Goal: Task Accomplishment & Management: Manage account settings

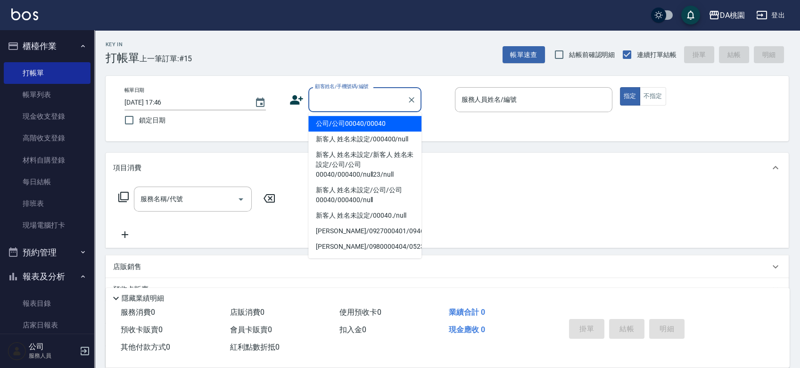
click at [359, 97] on input "顧客姓名/手機號碼/編號" at bounding box center [358, 99] width 91 height 17
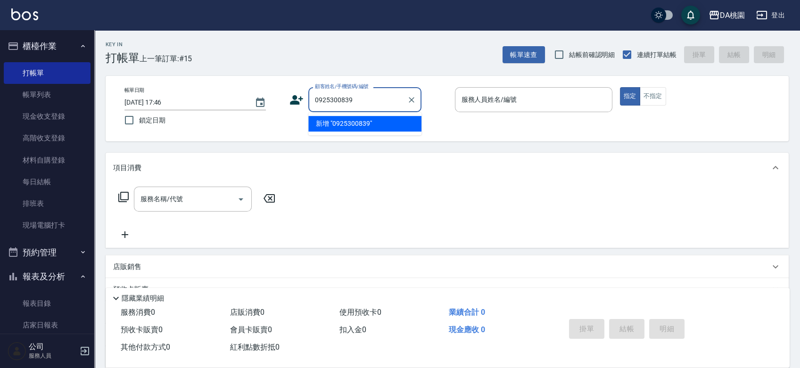
type input "0925300839"
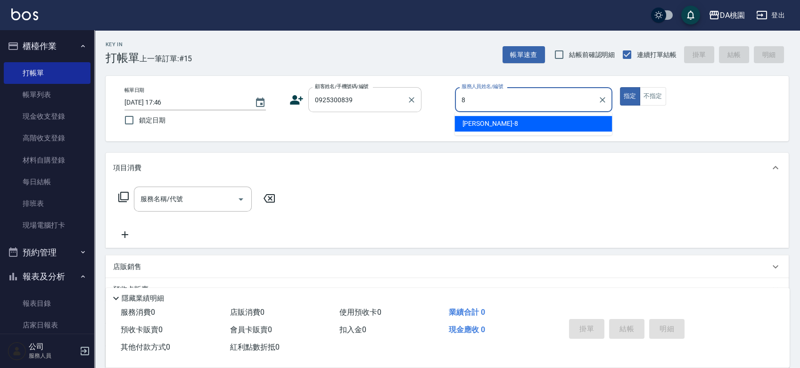
type input "[PERSON_NAME]-8"
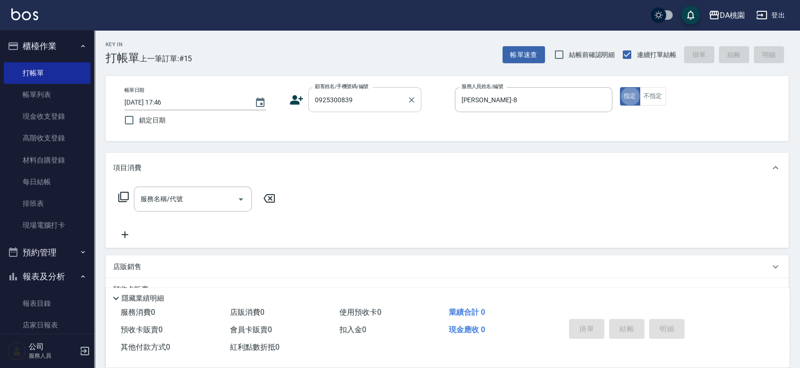
type button "true"
type input "[PERSON_NAME]/0925300839/00656"
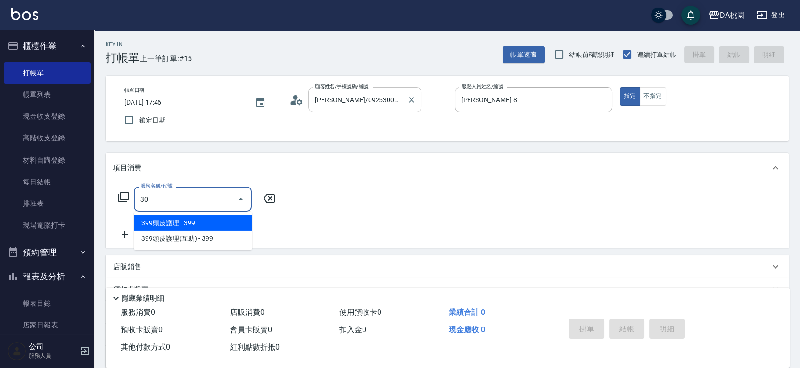
type input "303"
type input "30"
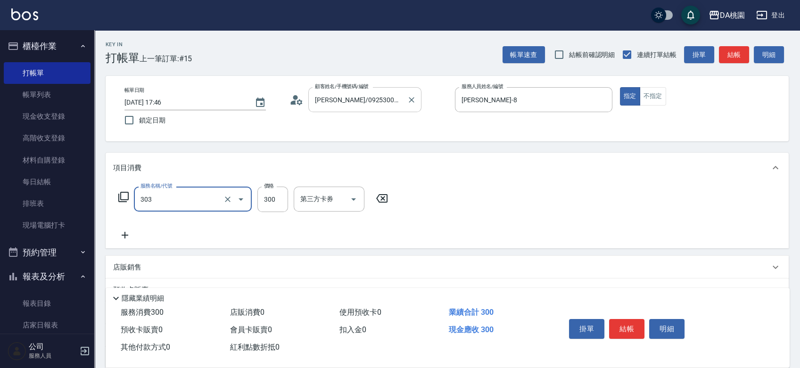
type input "A級剪髮(303)"
type input "0"
type input "35"
type input "30"
type input "350"
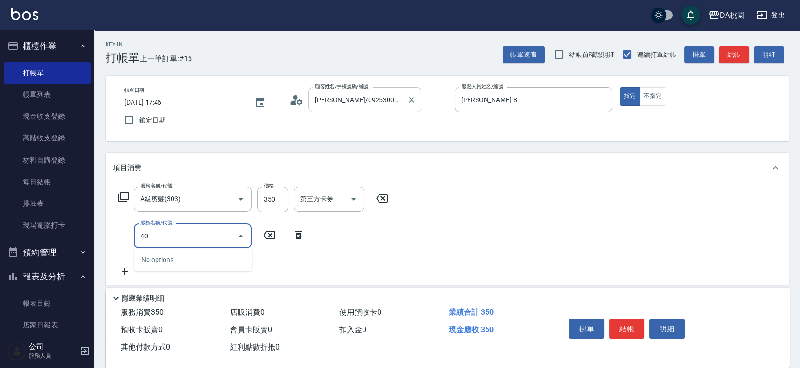
type input "401"
type input "180"
type input "染髮(互助)(401)"
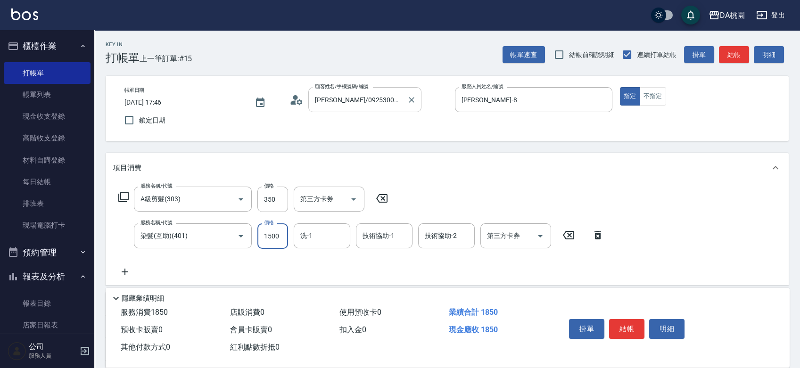
type input "1"
type input "30"
type input "180"
type input "50"
type input "1800"
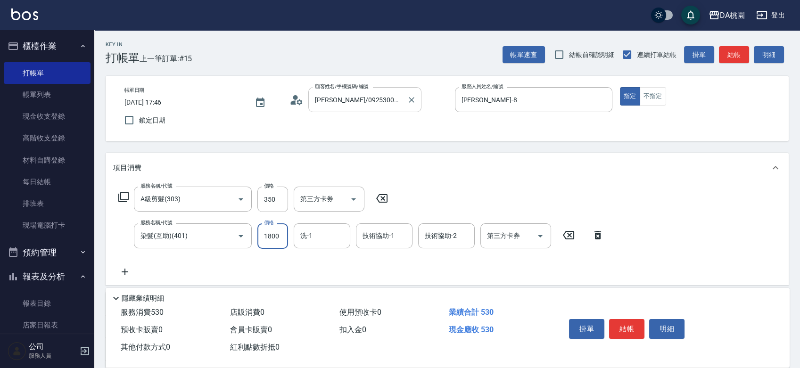
type input "210"
type input "1800"
type input "[PERSON_NAME]-18"
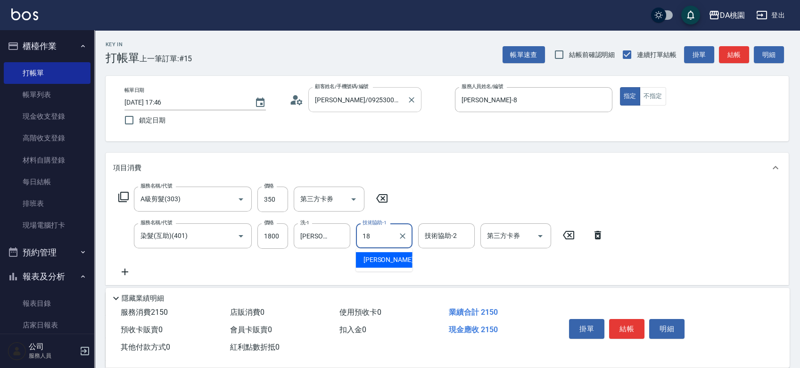
type input "[PERSON_NAME]-18"
click at [631, 332] on button "結帳" at bounding box center [626, 329] width 35 height 20
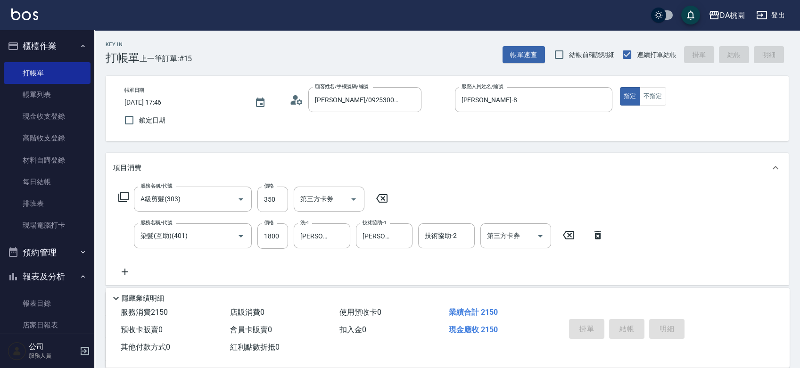
type input "[DATE] 18:49"
type input "0"
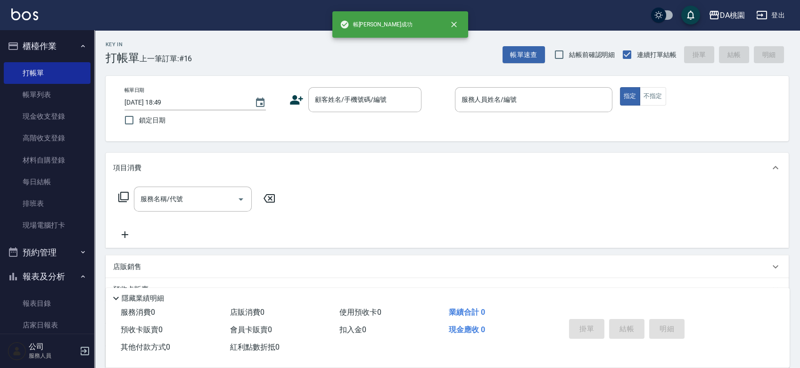
click at [435, 146] on div "Key In 打帳單 上一筆訂單:#16 帳單速查 結帳前確認明細 連續打單結帳 掛單 結帳 明細 帳單日期 2025/08/25 18:49 鎖定日期 顧客…" at bounding box center [447, 266] width 706 height 473
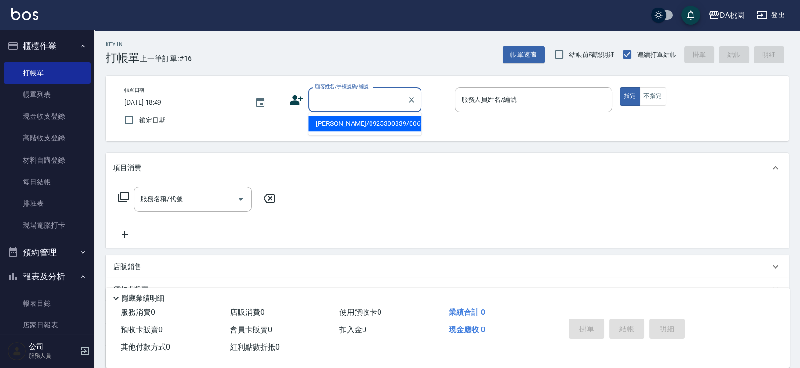
click at [356, 102] on input "顧客姓名/手機號碼/編號" at bounding box center [358, 99] width 91 height 17
type input "汪倚鉁/0975625586/null"
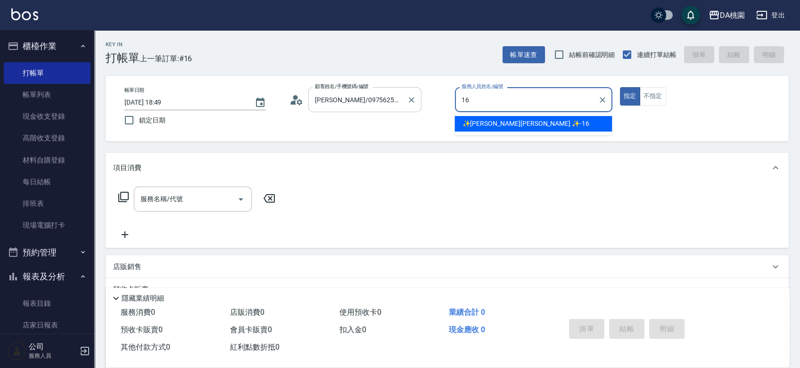
type input "✨GARY蓋瑞 ✨-16"
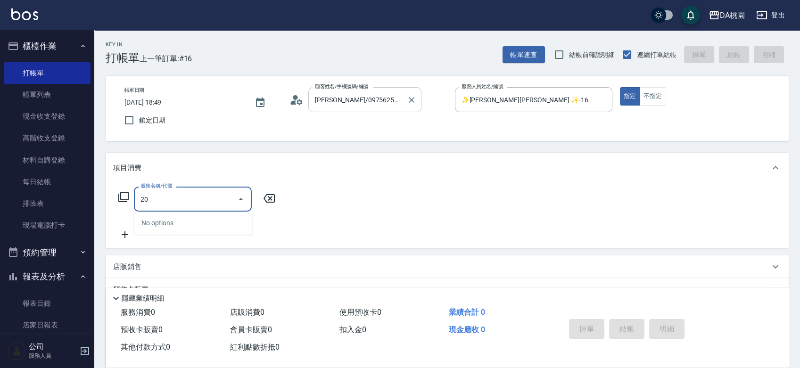
type input "201"
type input "150"
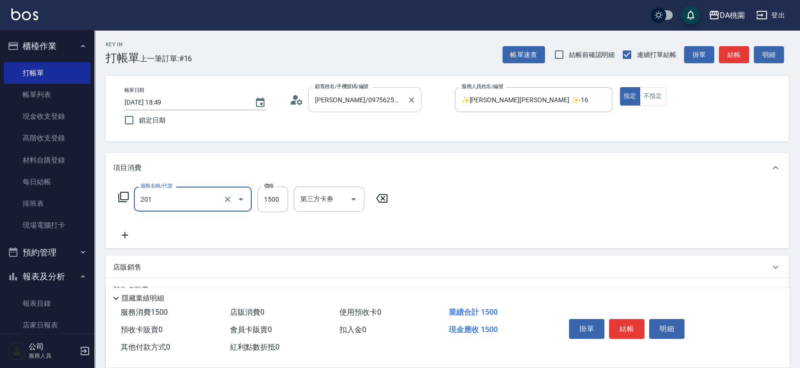
type input "離子燙-互助(201)"
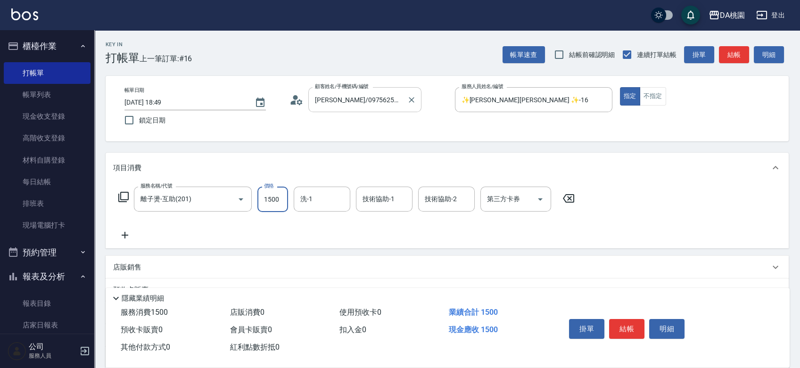
type input "3"
type input "0"
type input "350"
type input "30"
type input "3500"
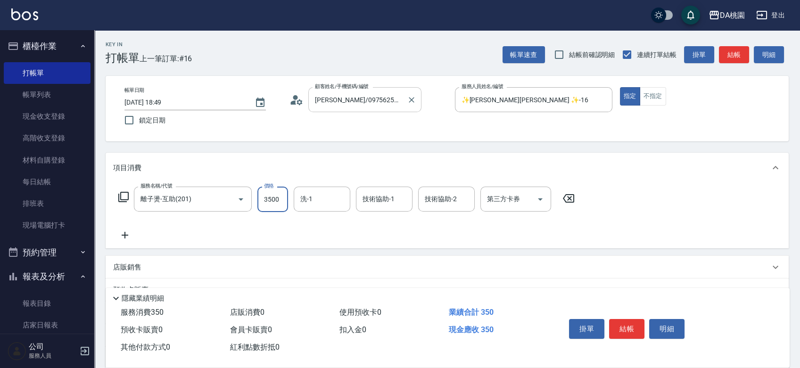
type input "350"
type input "3500"
type input "cherry-25"
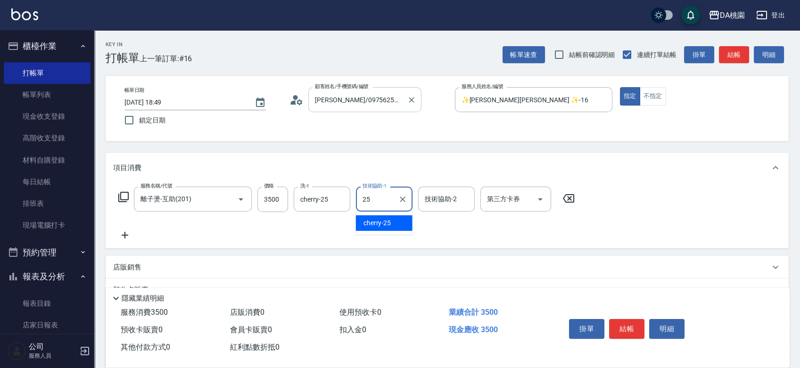
type input "cherry-25"
click at [628, 327] on button "結帳" at bounding box center [626, 329] width 35 height 20
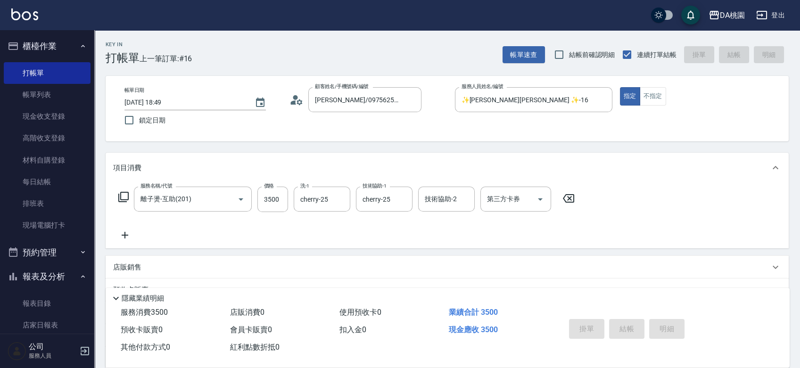
type input "2025/08/25 18:50"
type input "0"
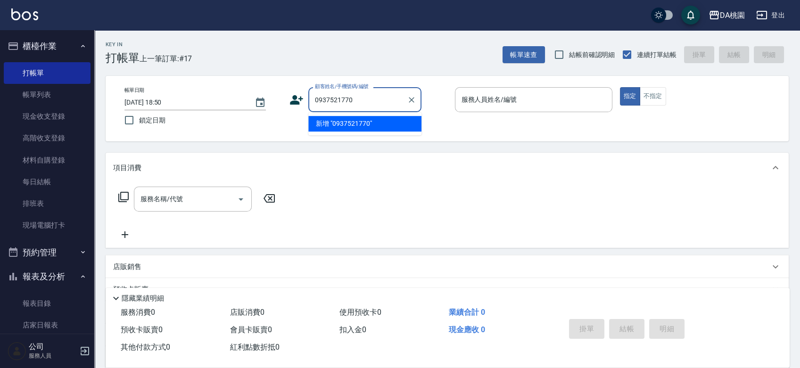
type input "0937521770"
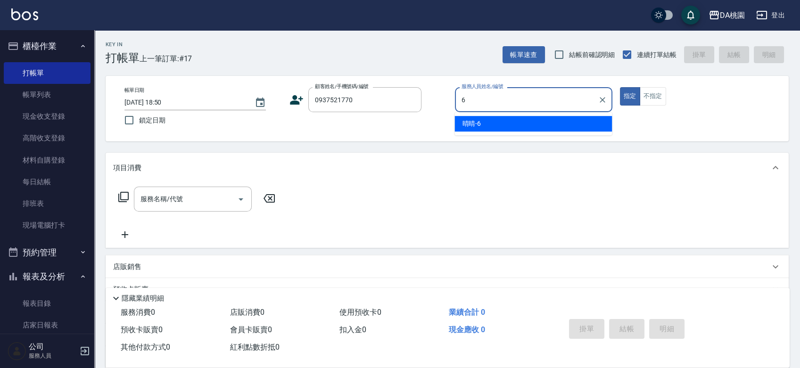
type input "晴晴-6"
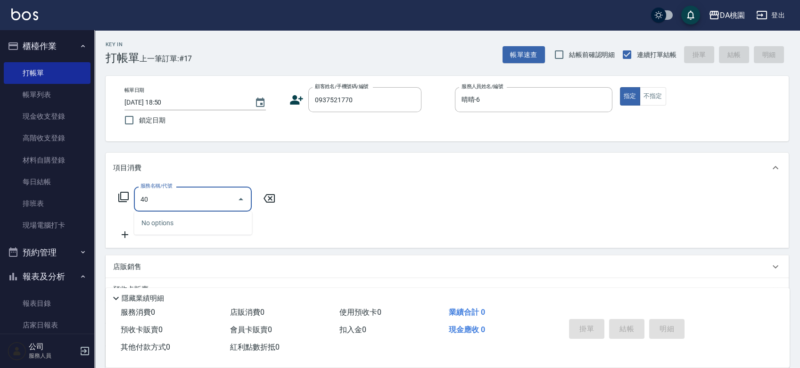
type input "400"
type input "150"
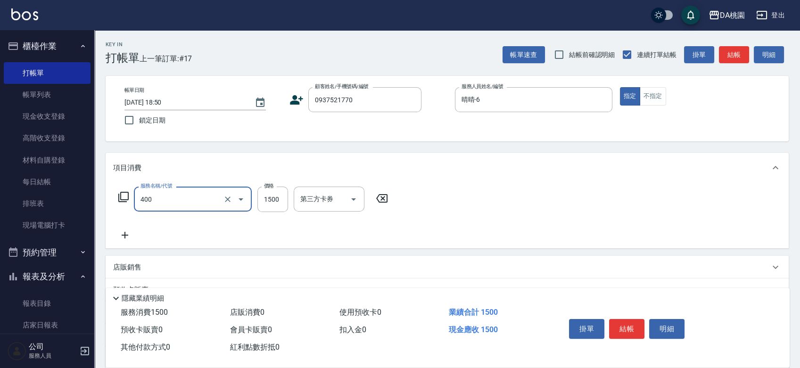
type input "染髮(400)"
type input "0"
type input "379"
type input "30"
type input "3799"
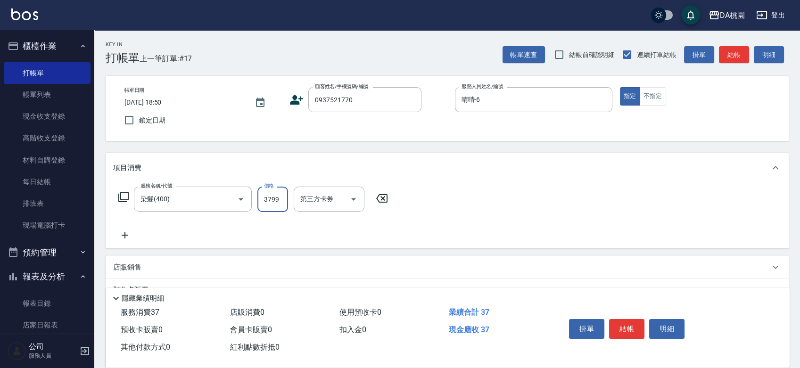
type input "370"
type input "3799"
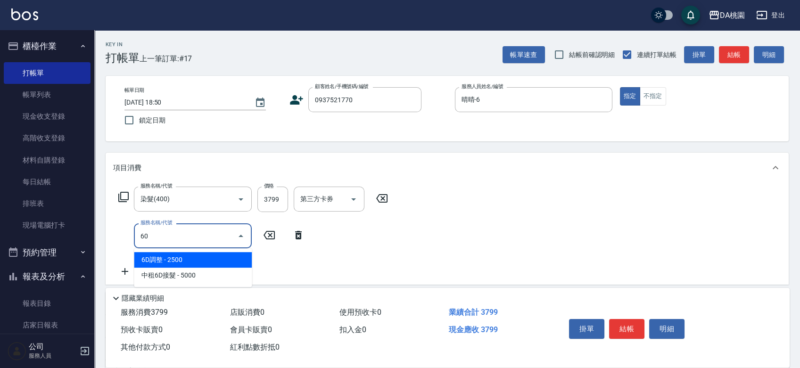
type input "608"
type input "490"
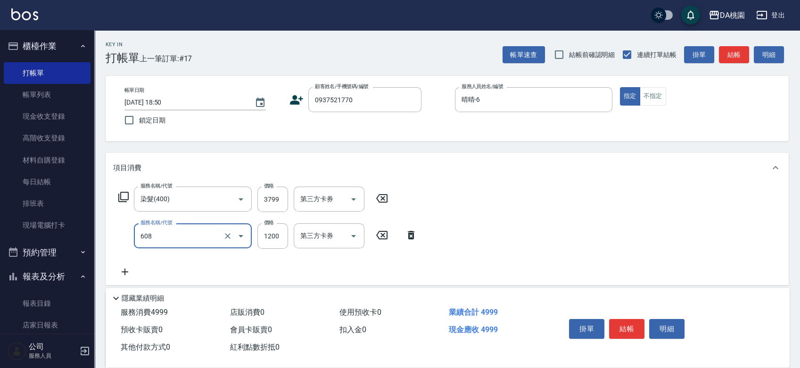
type input "鱗脂質護髮(608)"
type input "380"
type input "20"
type input "390"
type input "200"
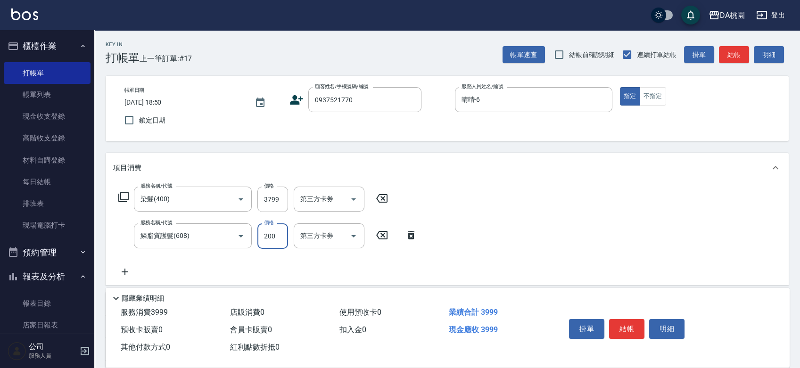
type input "570"
type input "2000"
click at [619, 328] on button "結帳" at bounding box center [626, 329] width 35 height 20
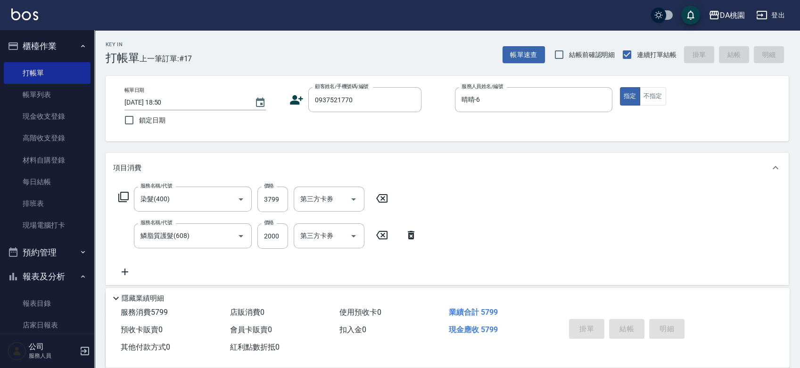
type input "2025/08/25 18:52"
type input "0"
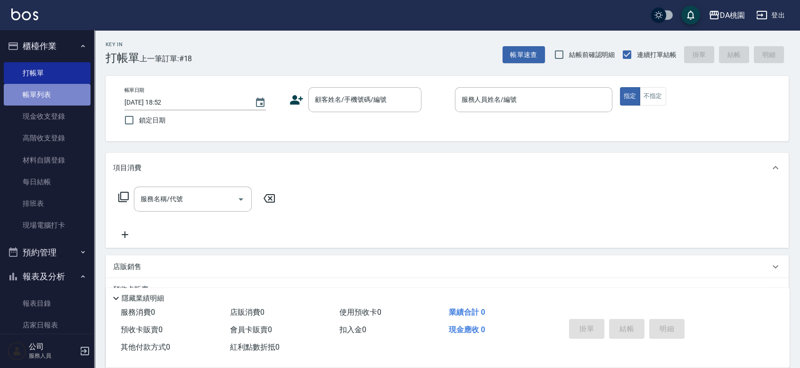
click at [57, 94] on link "帳單列表" at bounding box center [47, 95] width 87 height 22
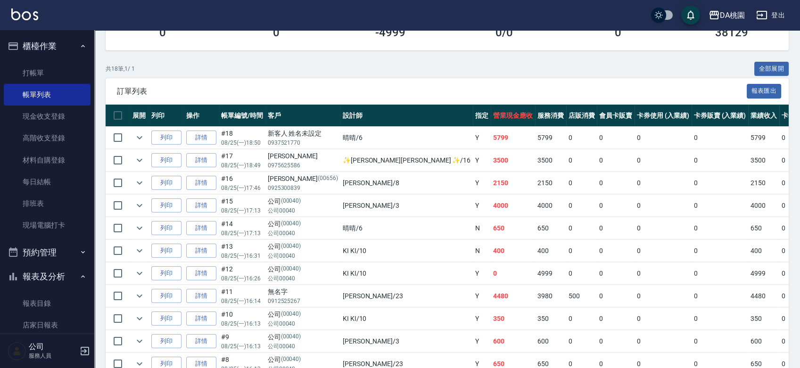
scroll to position [156, 0]
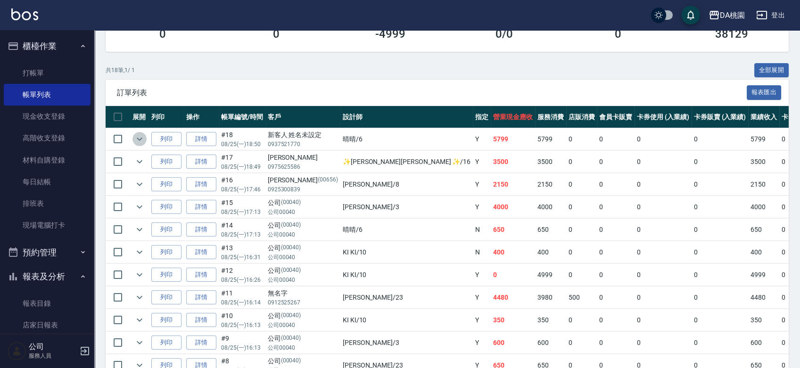
click at [139, 141] on icon "expand row" at bounding box center [139, 138] width 11 height 11
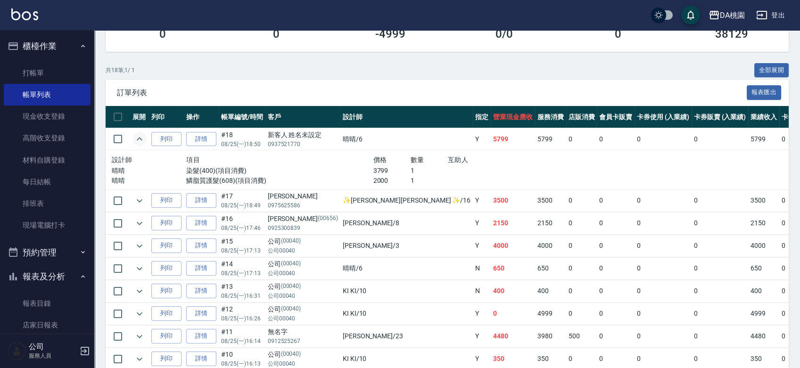
click at [139, 141] on icon "expand row" at bounding box center [139, 138] width 11 height 11
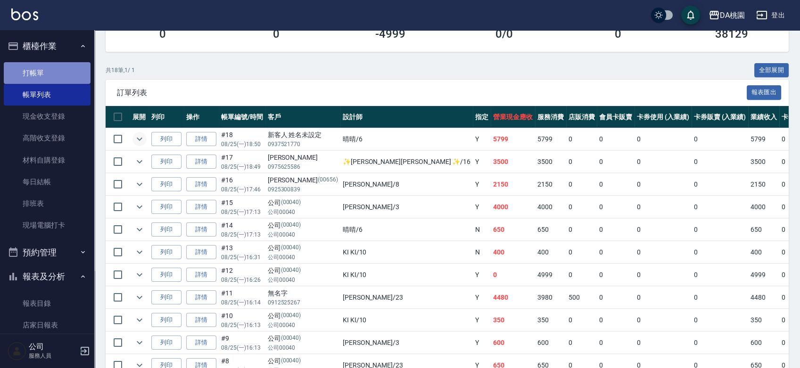
click at [66, 76] on link "打帳單" at bounding box center [47, 73] width 87 height 22
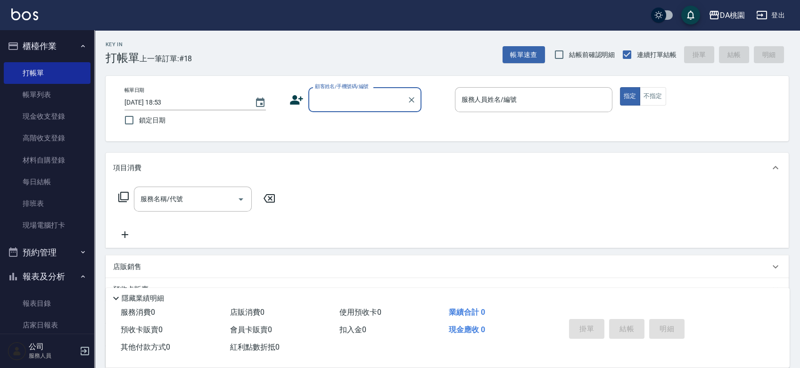
click at [433, 119] on div "帳單日期 2025/08/25 18:53 鎖定日期 顧客姓名/手機號碼/編號 顧客姓名/手機號碼/編號 服務人員姓名/編號 服務人員姓名/編號 指定 不指定" at bounding box center [447, 108] width 661 height 43
click at [339, 113] on div "帳單日期 2025/08/25 18:53 鎖定日期 顧客姓名/手機號碼/編號 顧客姓名/手機號碼/編號 服務人員姓名/編號 服務人員姓名/編號 指定 不指定" at bounding box center [447, 108] width 661 height 43
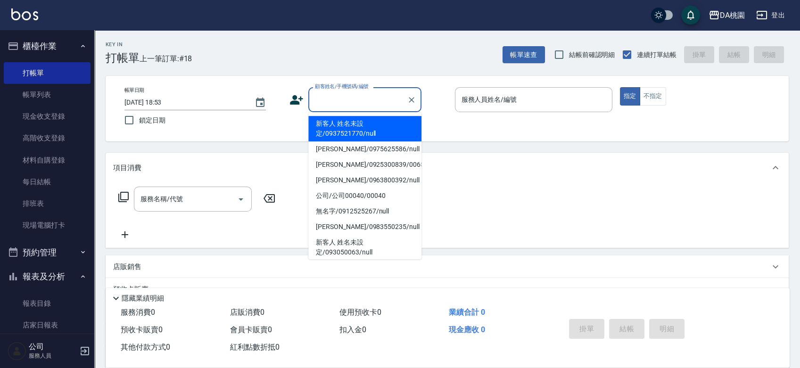
click at [351, 105] on input "顧客姓名/手機號碼/編號" at bounding box center [358, 99] width 91 height 17
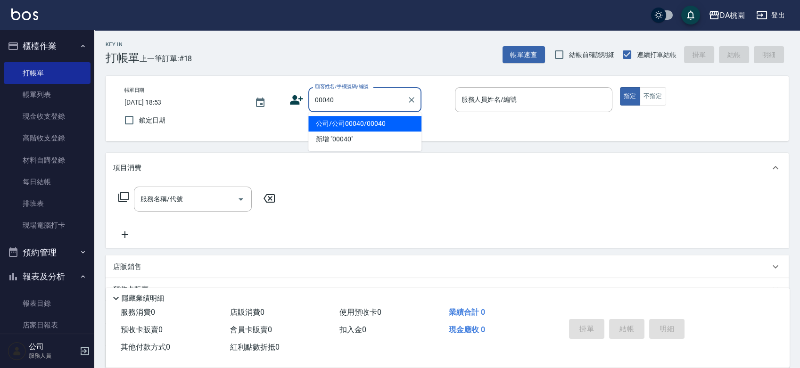
type input "00040"
type input "1"
type input "公司/公司00040/00040"
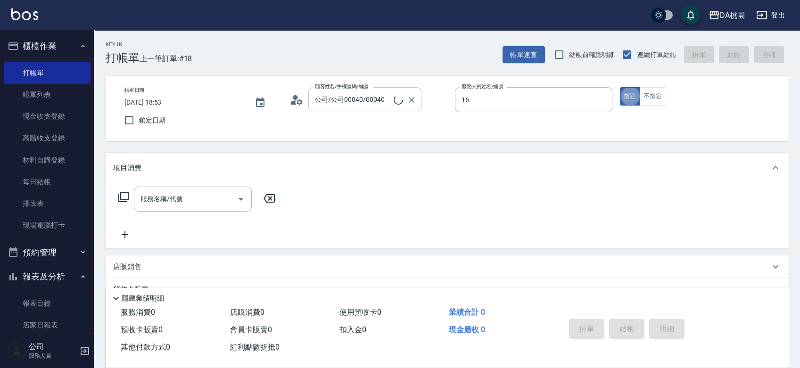
type input "✨GARY蓋瑞 ✨-16"
type button "true"
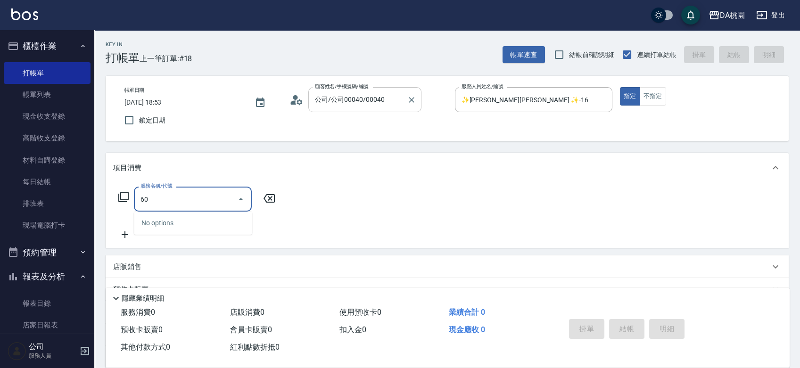
type input "607"
type input "100"
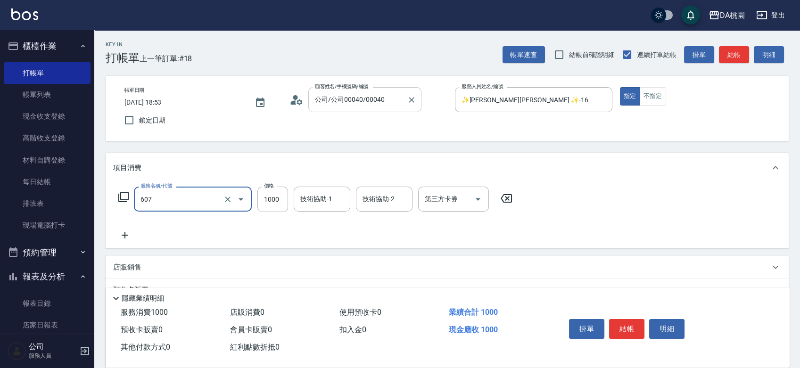
type input "小麥護髮(互助)(607)"
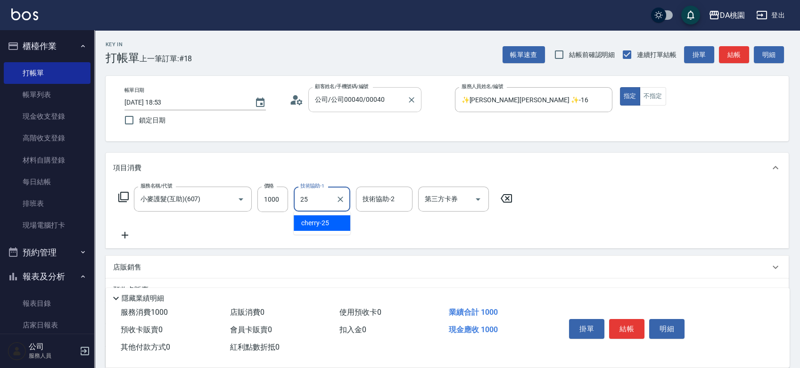
type input "cherry-25"
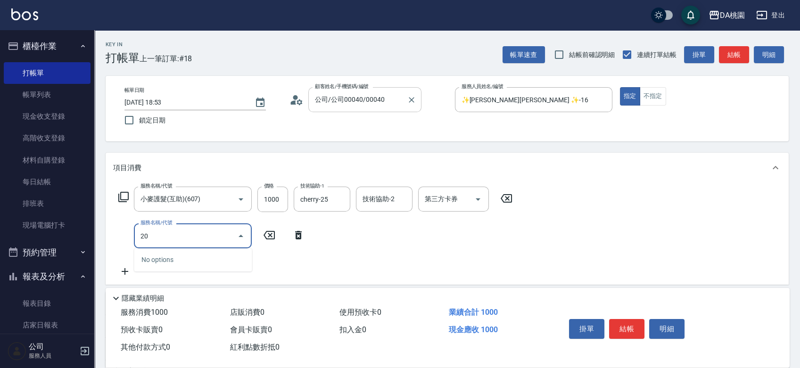
type input "201"
type input "250"
type input "離子燙-互助(201)"
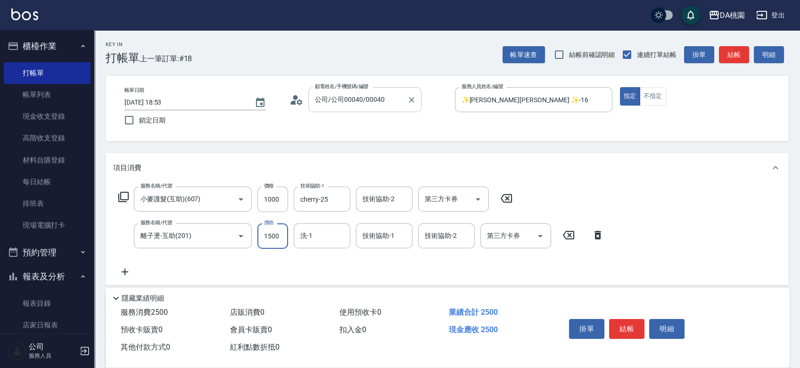
type input "100"
type input "350"
type input "130"
type input "3500"
type input "450"
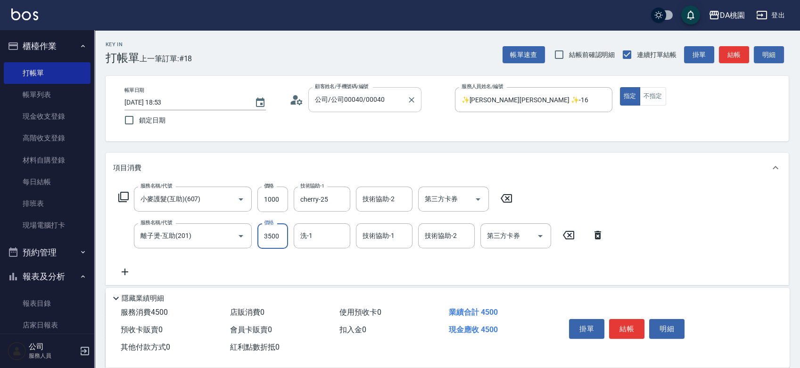
type input "3500"
type input "cherry-25"
click at [627, 330] on button "結帳" at bounding box center [626, 329] width 35 height 20
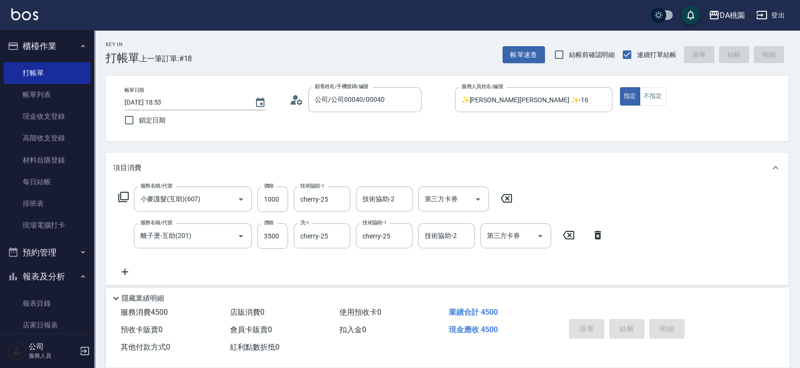
type input "2025/08/25 19:17"
type input "0"
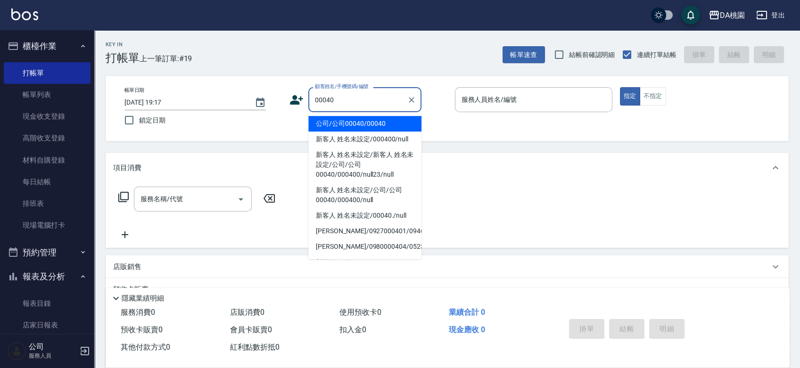
type input "公司/公司00040/00040"
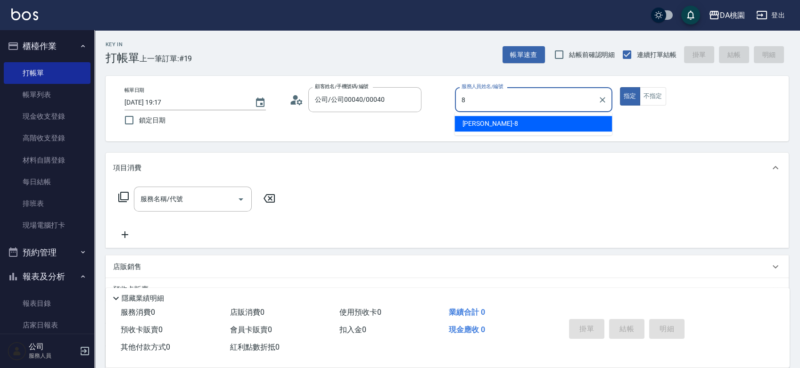
type input "桑妮-8"
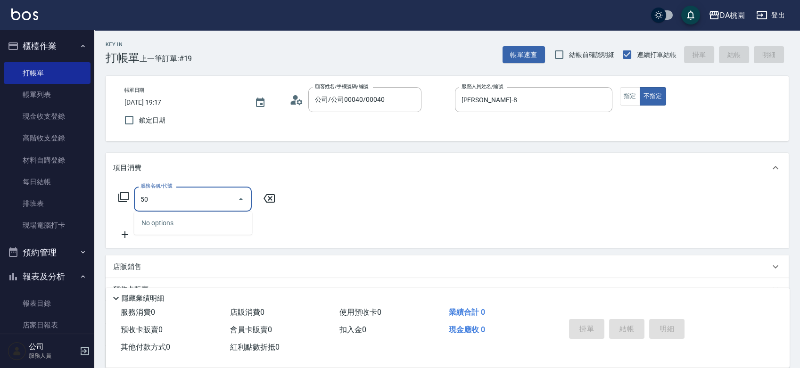
type input "500"
type input "20"
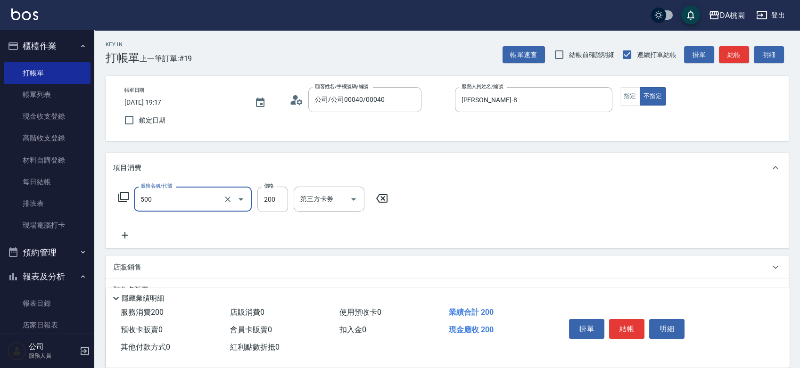
type input "洗髮(500)"
type input "2"
type input "0"
type input "25"
type input "20"
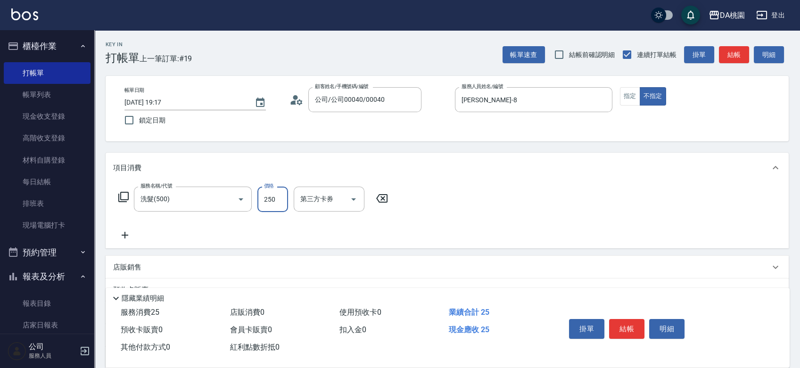
type input "250"
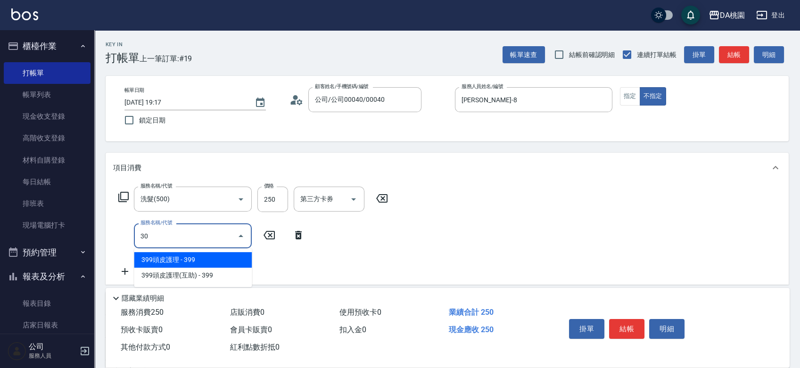
type input "303"
type input "50"
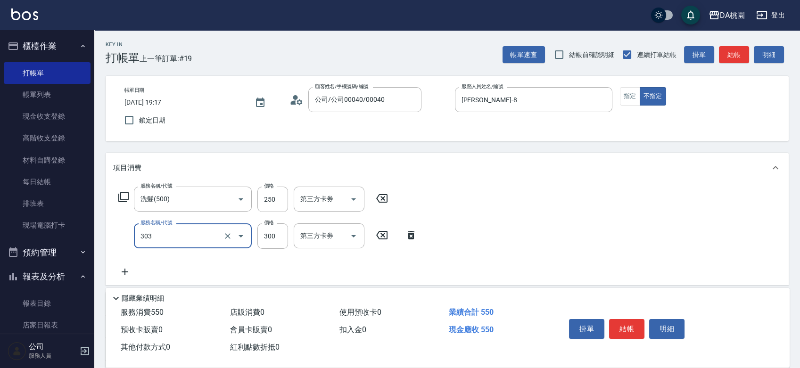
type input "A級剪髮(303)"
type input "20"
type input "35"
type input "60"
type input "350"
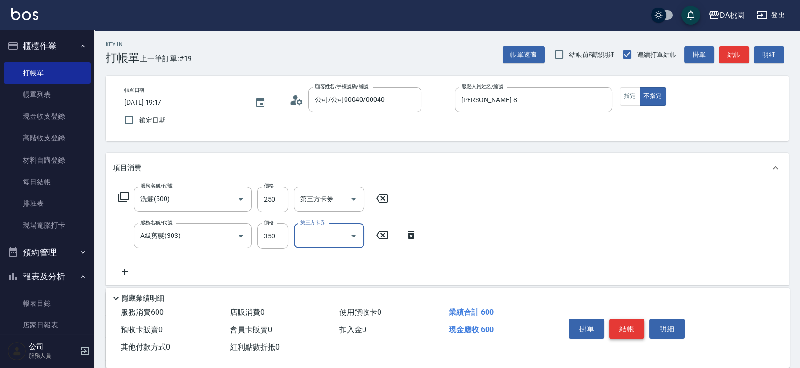
click at [631, 323] on button "結帳" at bounding box center [626, 329] width 35 height 20
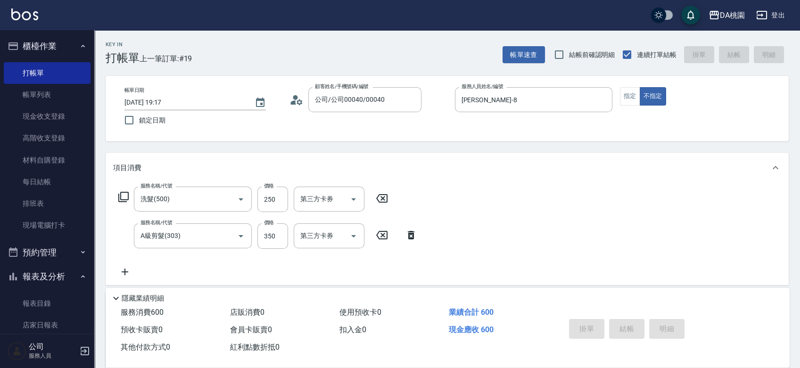
type input "0"
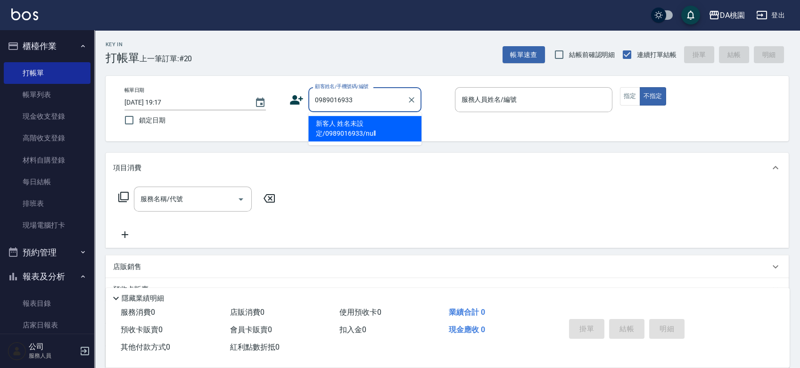
type input "新客人 姓名未設定/0989016933/null"
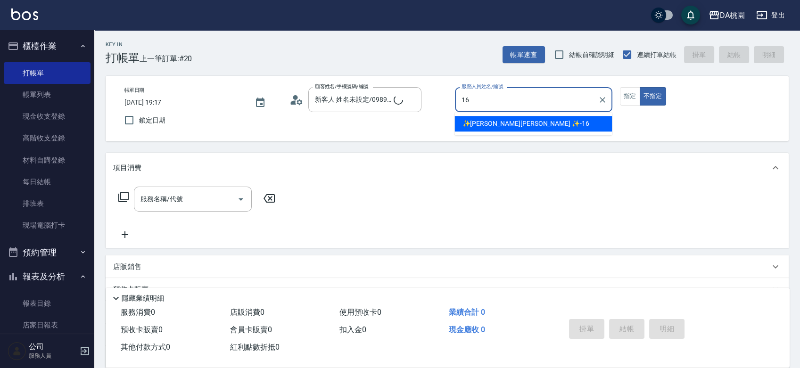
type input "16"
type button "false"
type input "✨GARY蓋瑞 ✨-16"
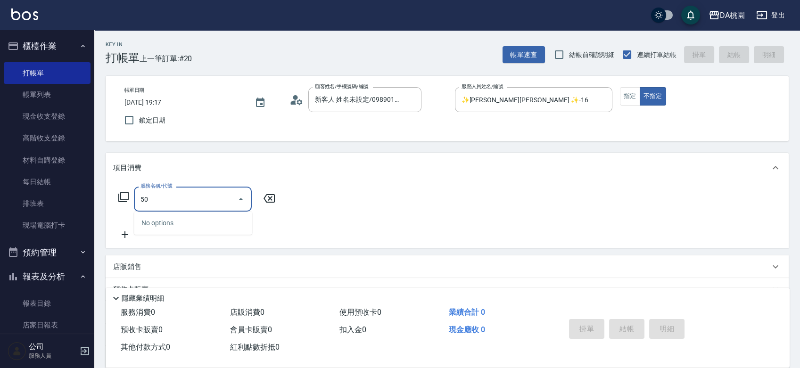
type input "501"
type input "20"
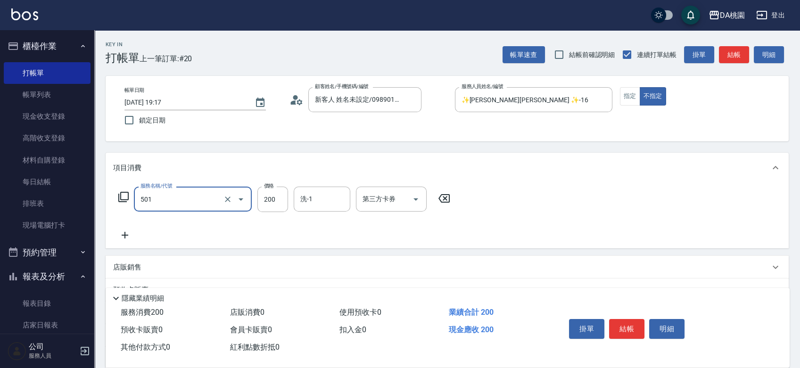
type input "洗髮(互助)(501)"
type input "2"
type input "0"
type input "25"
type input "20"
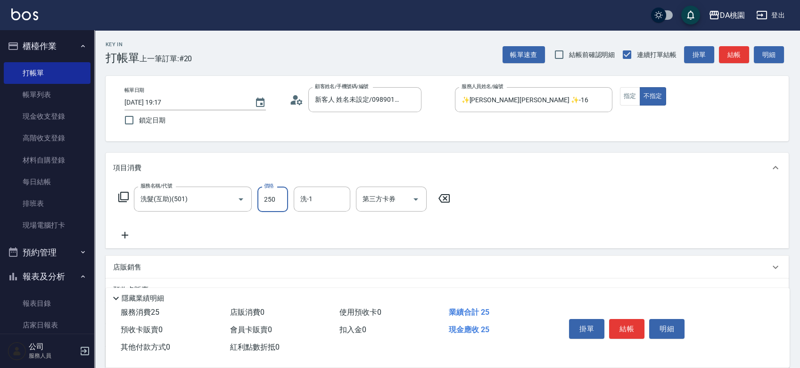
type input "250"
type input "小妤-18"
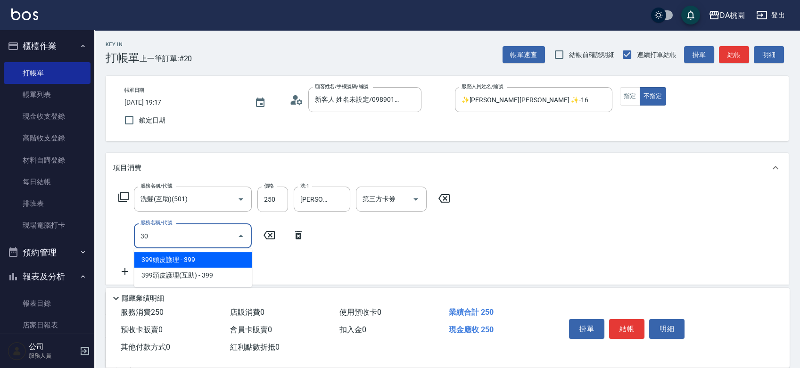
type input "303"
type input "50"
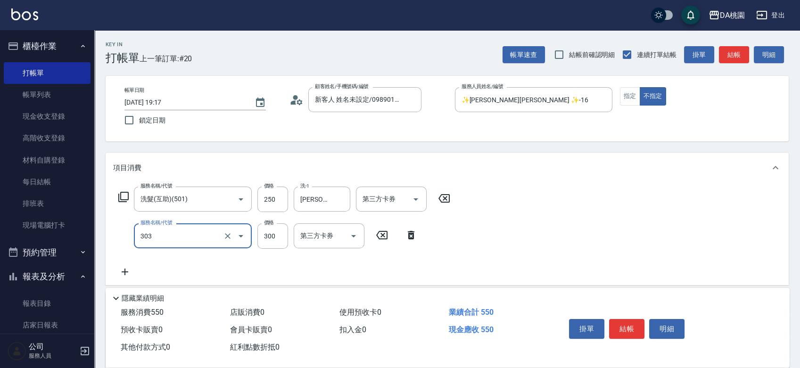
type input "A級剪髮(303)"
type input "5"
type input "20"
type input "50"
type input "70"
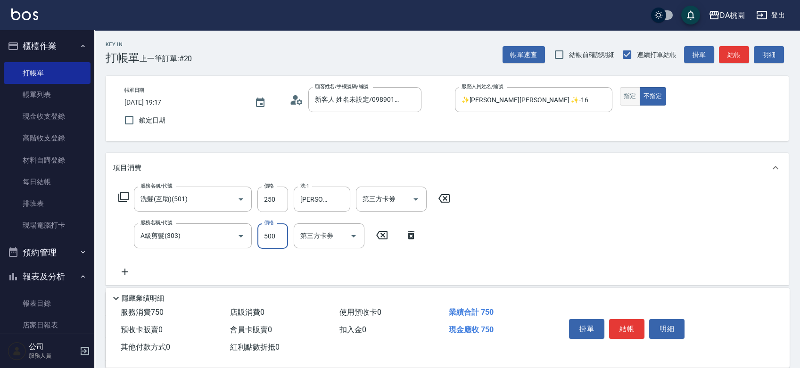
type input "500"
click at [631, 97] on button "指定" at bounding box center [630, 96] width 20 height 18
click at [625, 330] on button "結帳" at bounding box center [626, 329] width 35 height 20
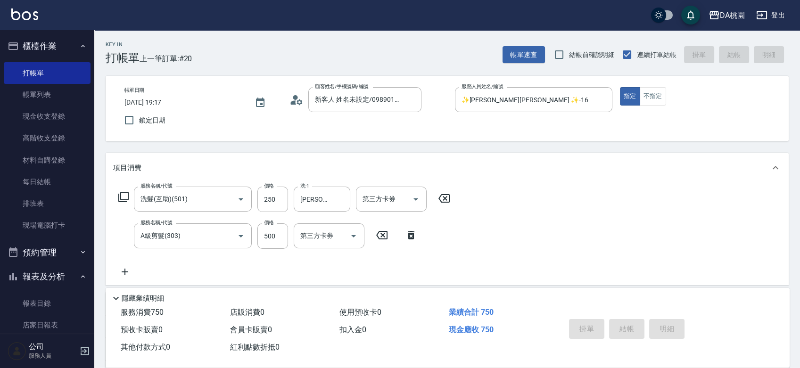
type input "2025/08/25 19:18"
type input "0"
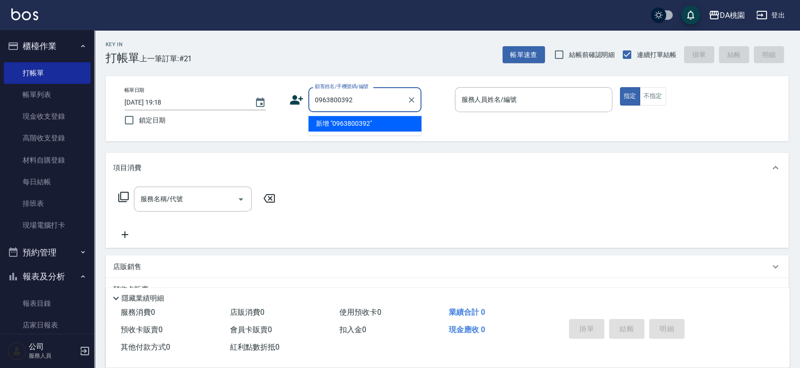
type input "0963800392"
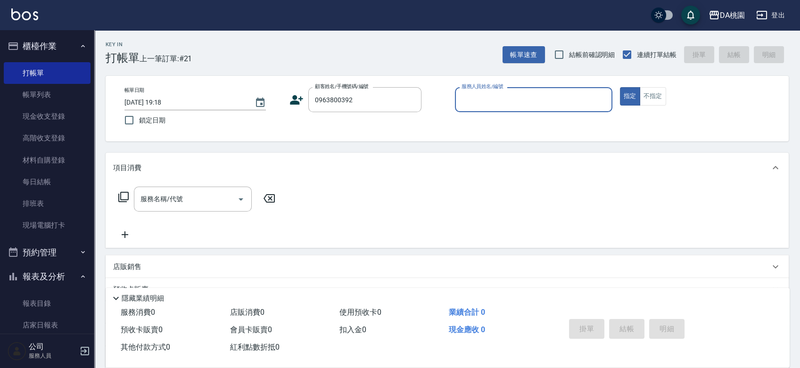
type input "8"
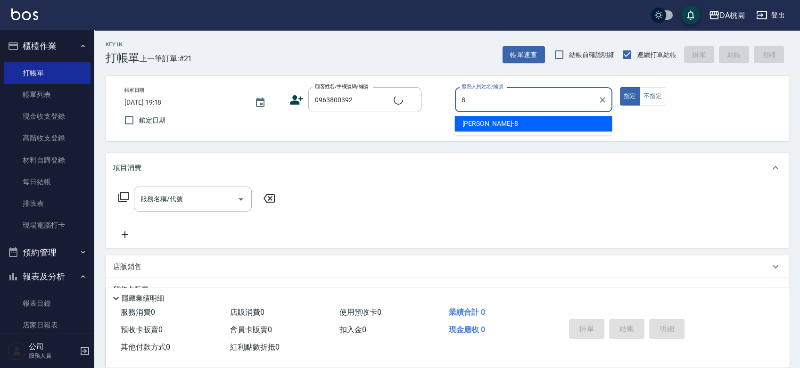
type input "常薇/0963800392/null"
type input "桑妮-8"
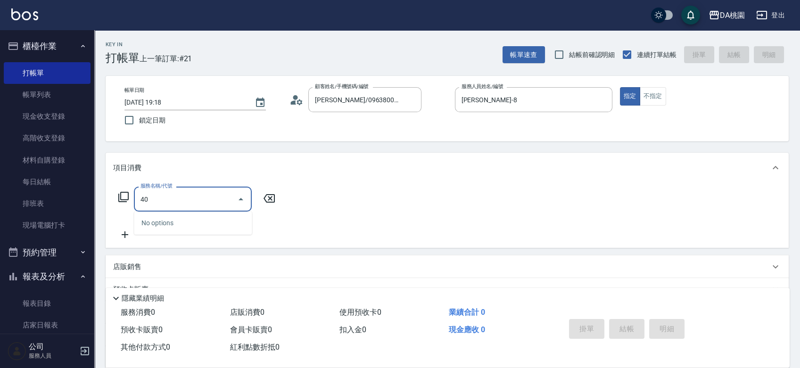
type input "401"
type input "150"
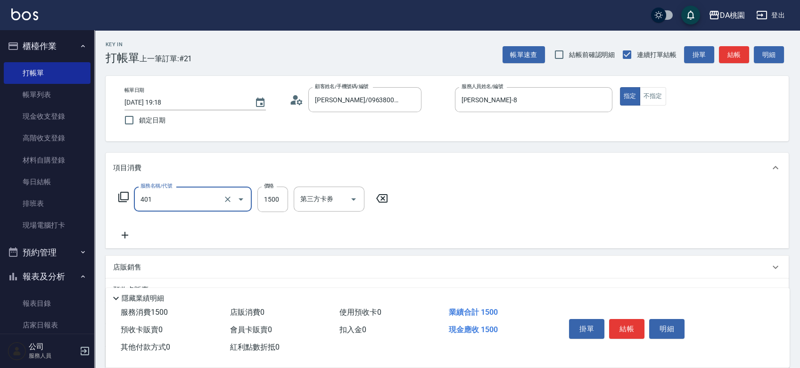
type input "染髮(互助)(401)"
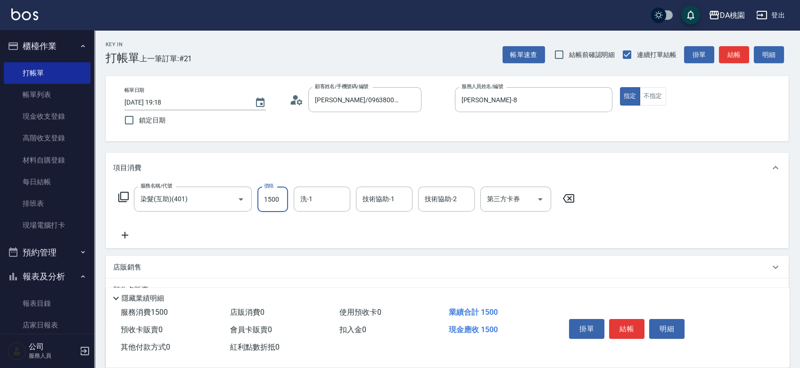
type input "1"
type input "0"
type input "168"
type input "10"
type input "1680"
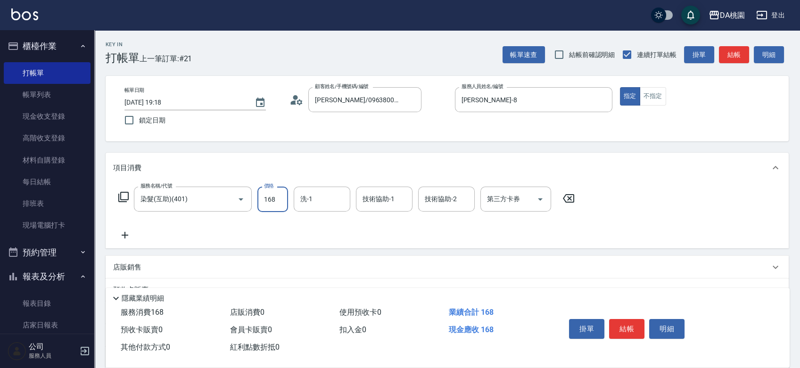
type input "160"
type input "1680"
type input "小妤-18"
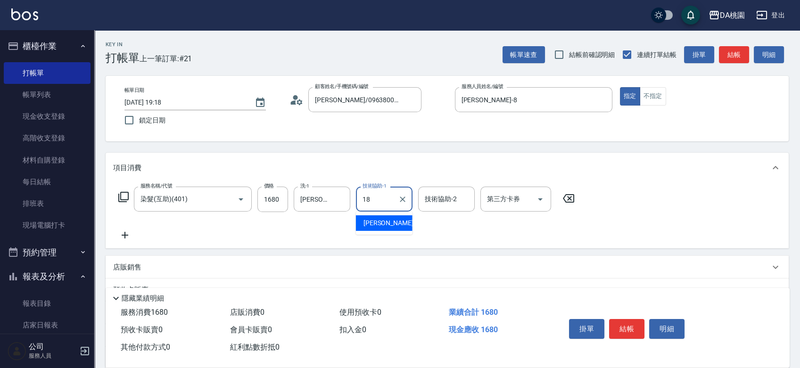
type input "小妤-18"
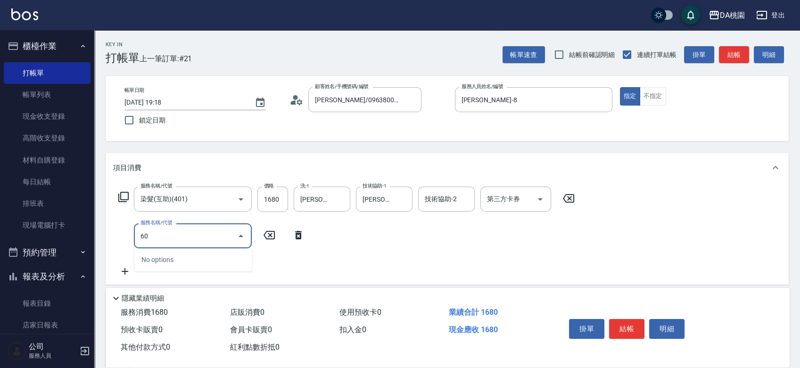
type input "609"
type input "280"
type input "鱗脂質護髮(互助)(609)"
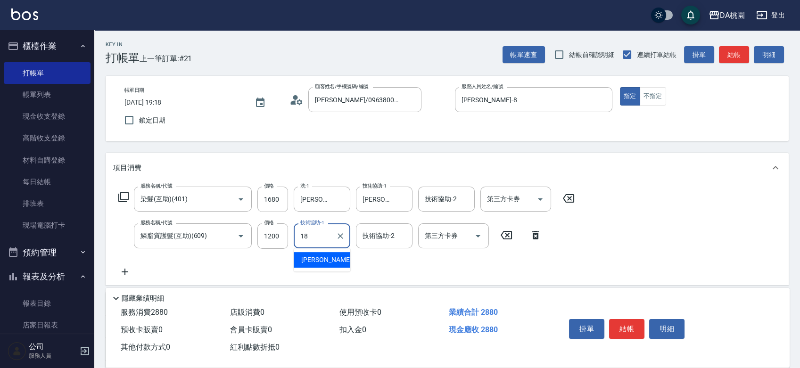
type input "小妤-18"
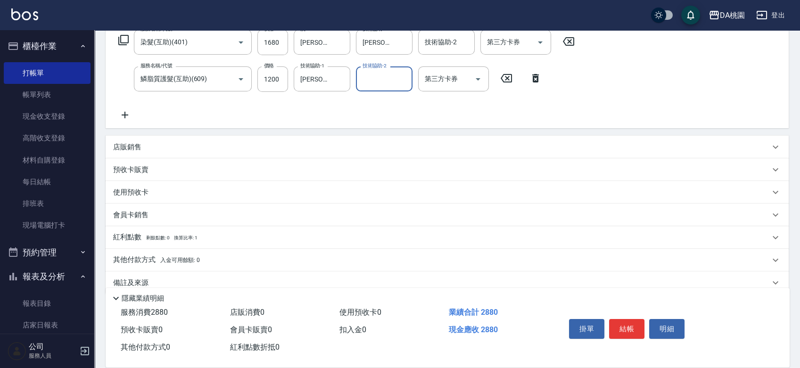
scroll to position [172, 0]
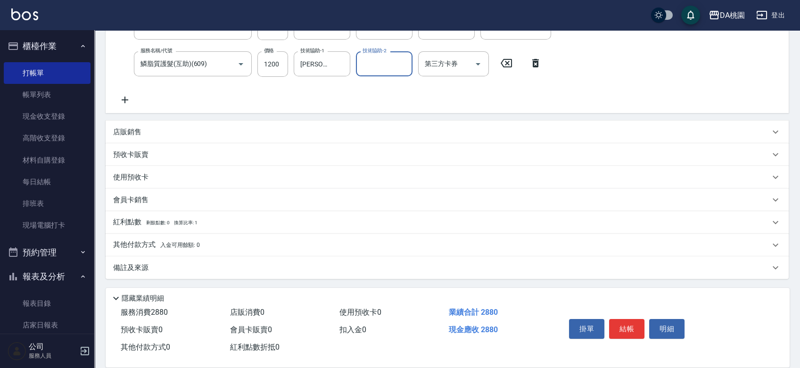
click at [231, 245] on div "其他付款方式 入金可用餘額: 0" at bounding box center [441, 245] width 657 height 10
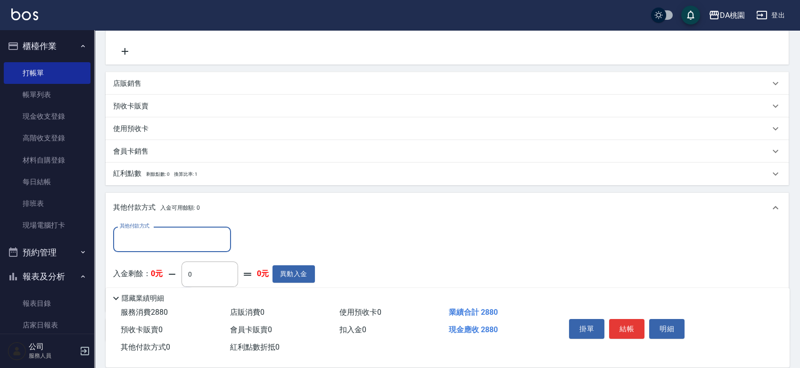
scroll to position [277, 0]
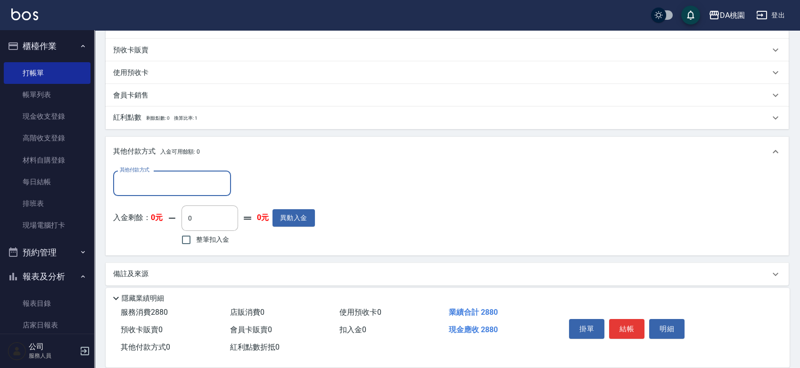
click at [189, 184] on input "其他付款方式" at bounding box center [171, 183] width 109 height 17
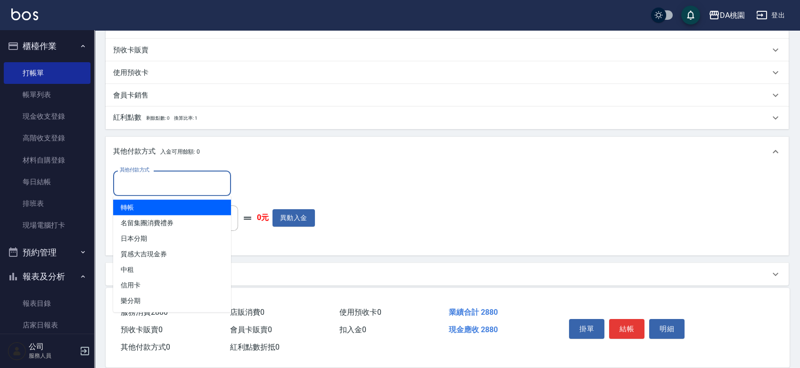
click at [164, 211] on span "轉帳" at bounding box center [172, 208] width 118 height 16
type input "轉帳"
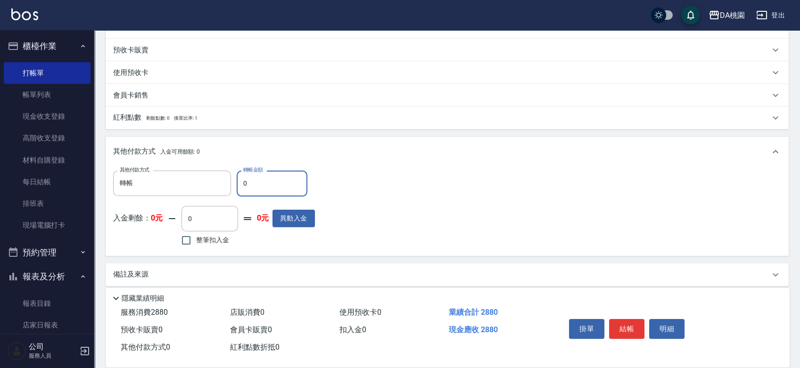
click at [242, 188] on input "0" at bounding box center [272, 183] width 71 height 25
type input "280"
type input "260"
type input "2880"
type input "0"
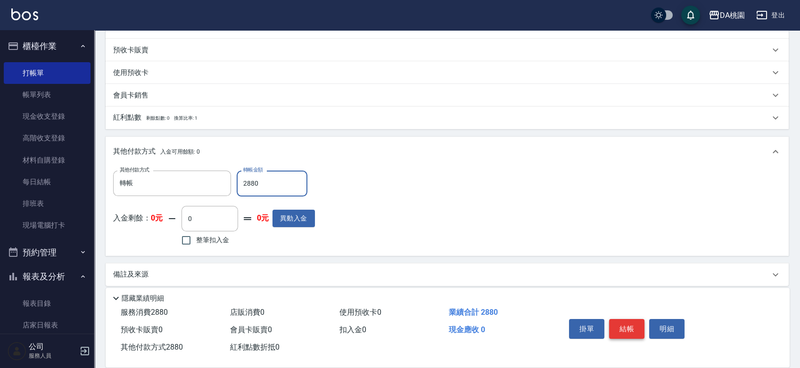
type input "2880"
click at [624, 323] on button "結帳" at bounding box center [626, 329] width 35 height 20
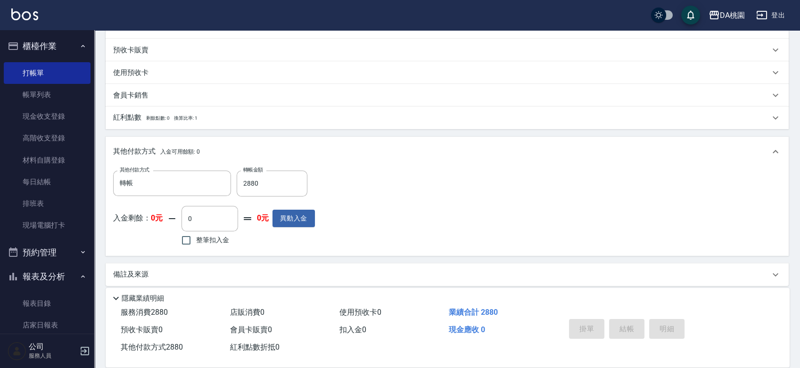
type input "2025/08/25 19:19"
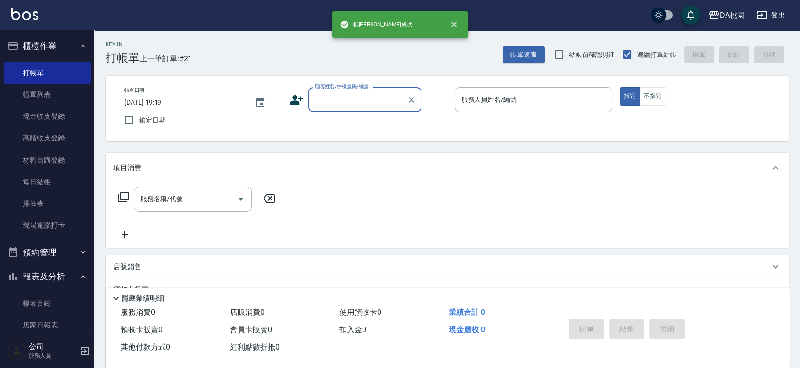
scroll to position [0, 0]
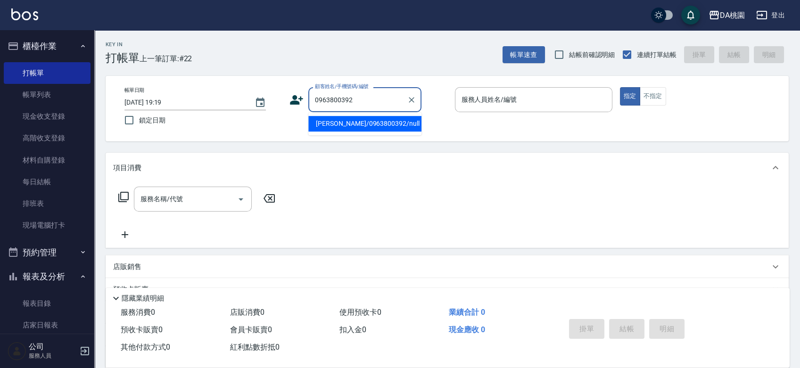
type input "常薇/0963800392/null"
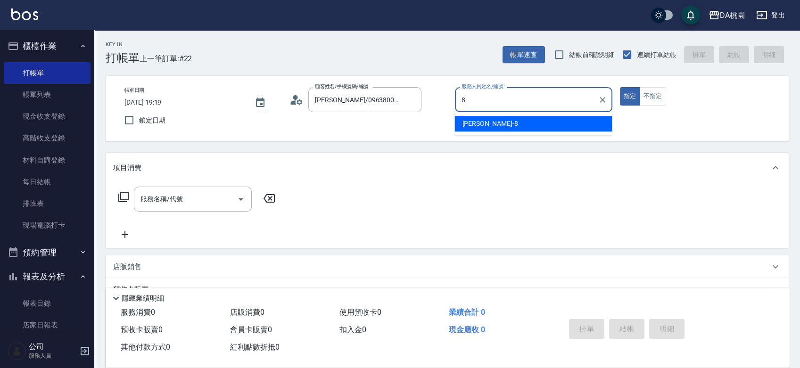
type input "桑妮-8"
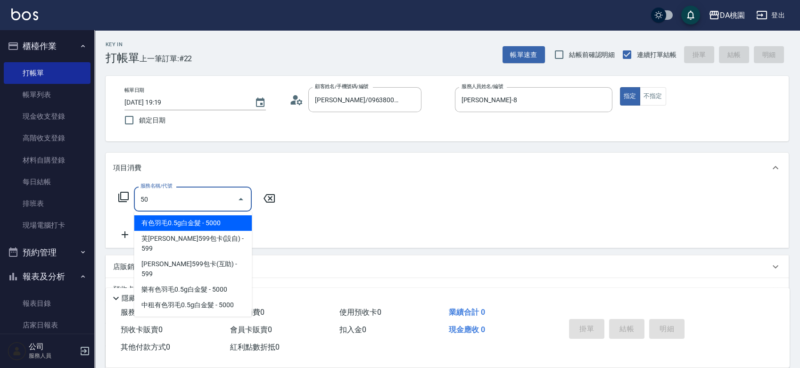
type input "501"
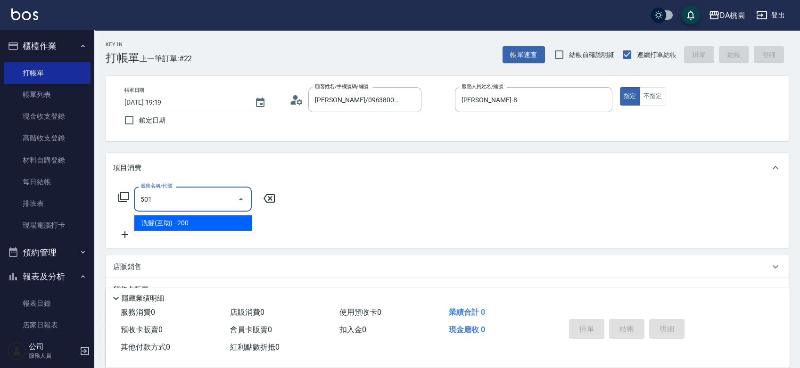
type input "20"
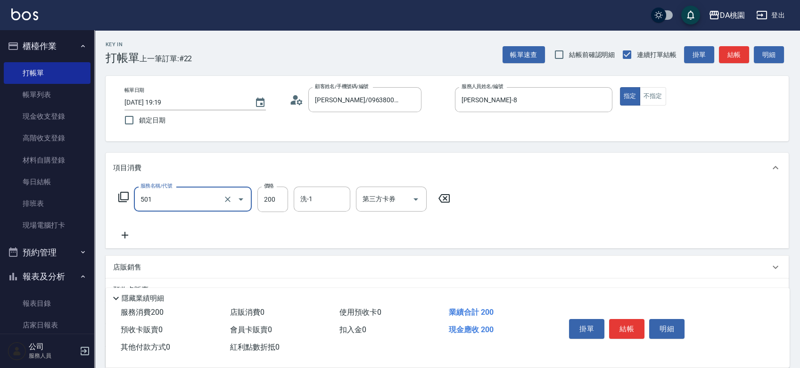
type input "洗髮(互助)(501)"
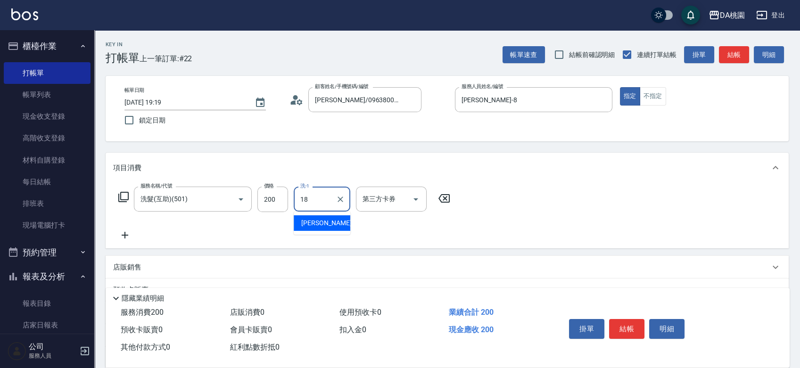
type input "小妤-18"
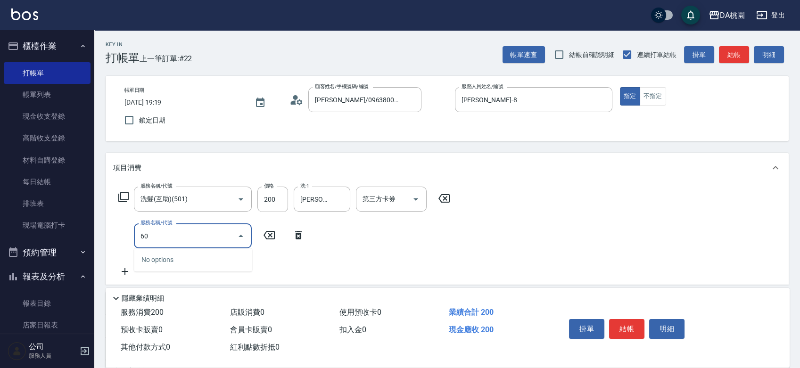
type input "609"
type input "140"
type input "鱗脂質護髮(互助)(609)"
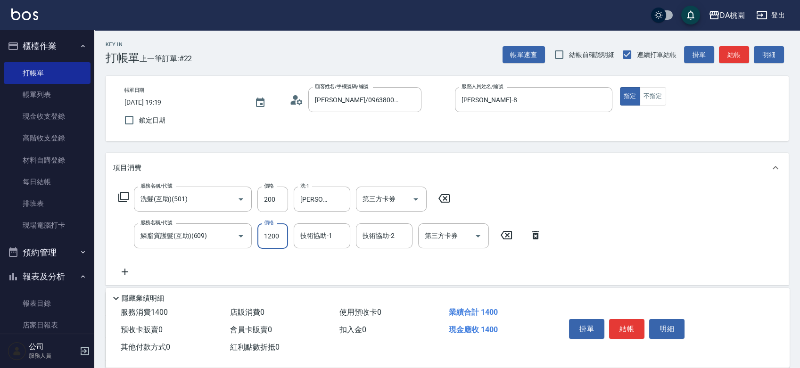
type input "1"
type input "20"
type input "180"
type input "30"
type input "1800"
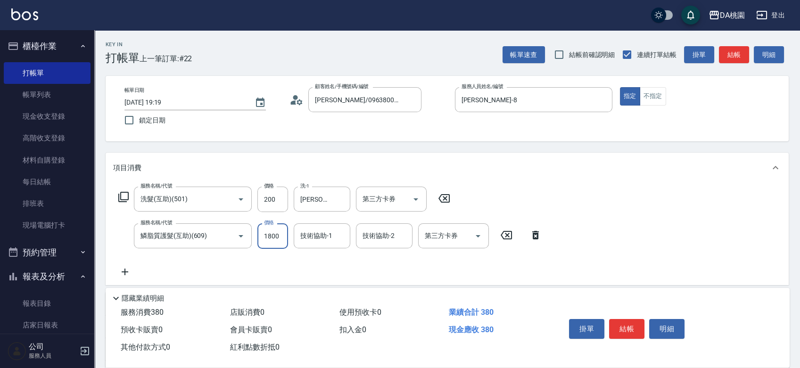
type input "200"
type input "1800"
type input "小妤-18"
type input "200"
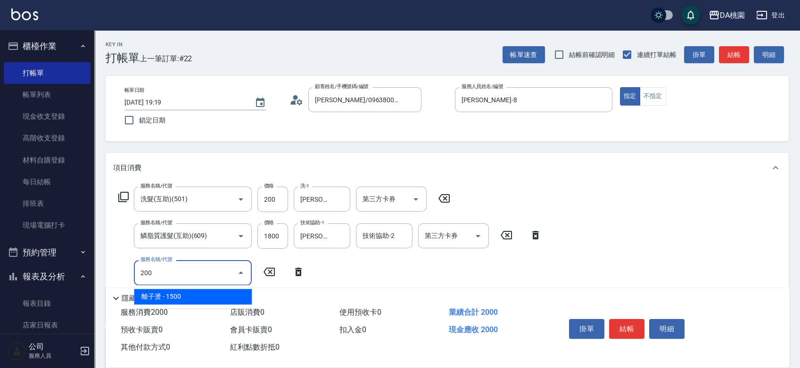
type input "350"
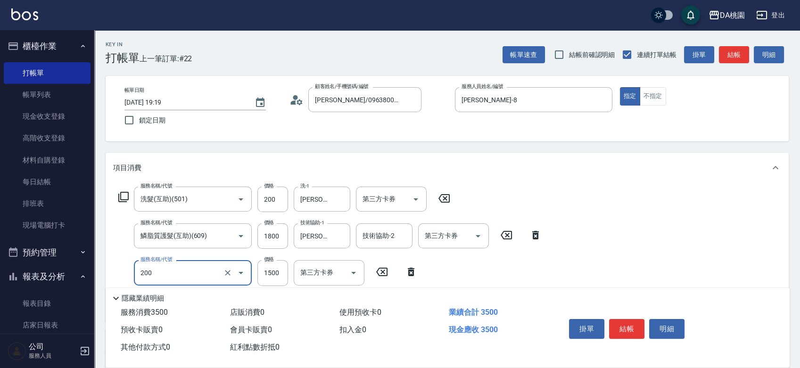
type input "離子燙(200)"
type input "1"
type input "200"
type input "168"
type input "210"
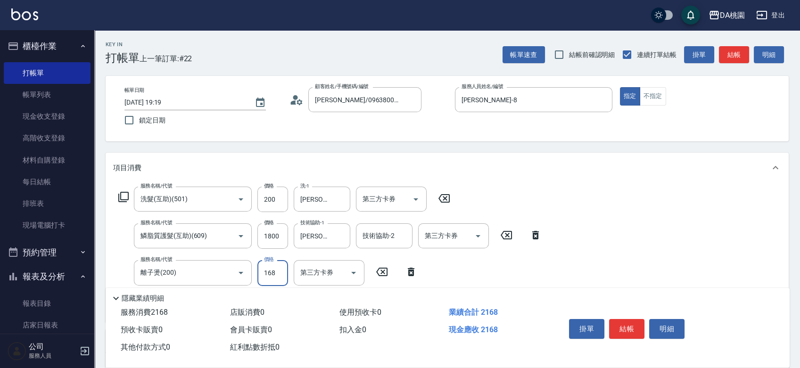
type input "1680"
click at [626, 323] on button "結帳" at bounding box center [626, 329] width 35 height 20
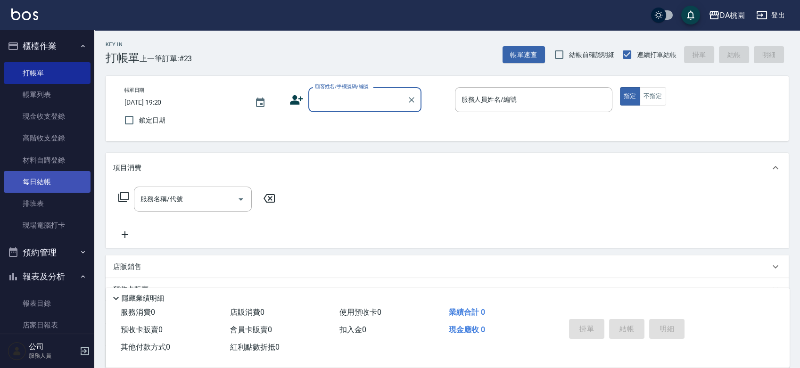
click at [43, 186] on link "每日結帳" at bounding box center [47, 182] width 87 height 22
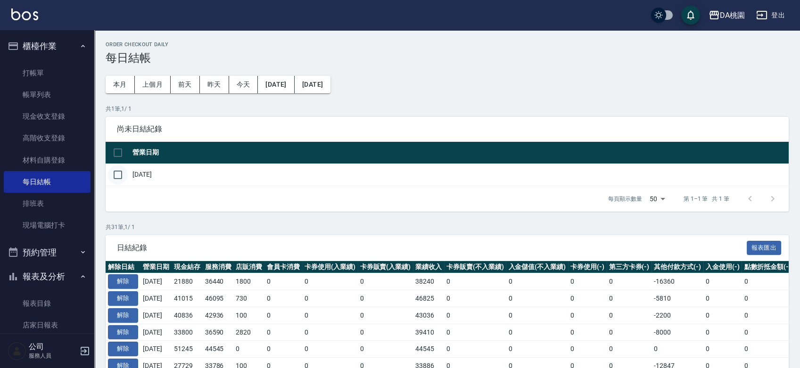
click at [119, 172] on input "checkbox" at bounding box center [118, 175] width 20 height 20
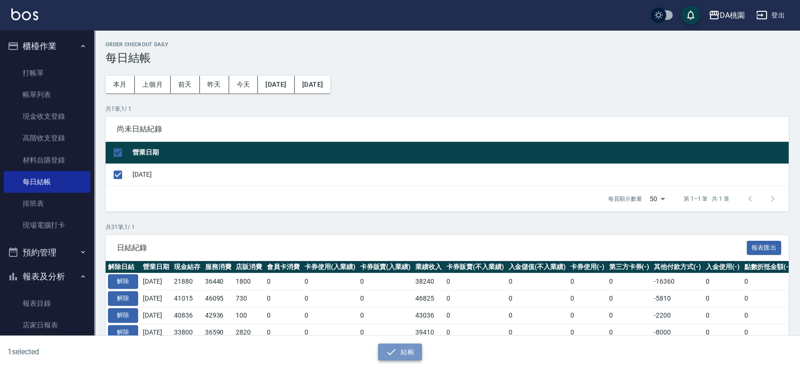
click at [392, 353] on icon "button" at bounding box center [392, 352] width 8 height 6
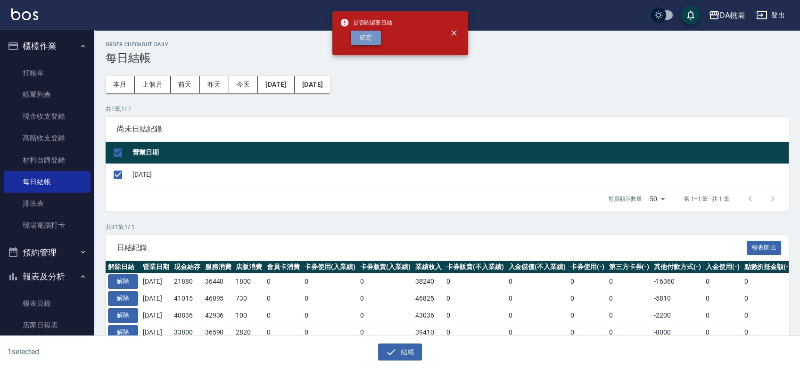
click at [364, 33] on button "確定" at bounding box center [366, 38] width 30 height 15
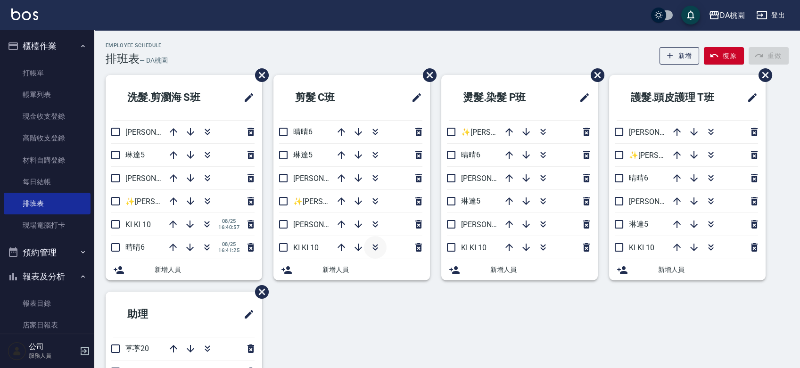
scroll to position [52, 0]
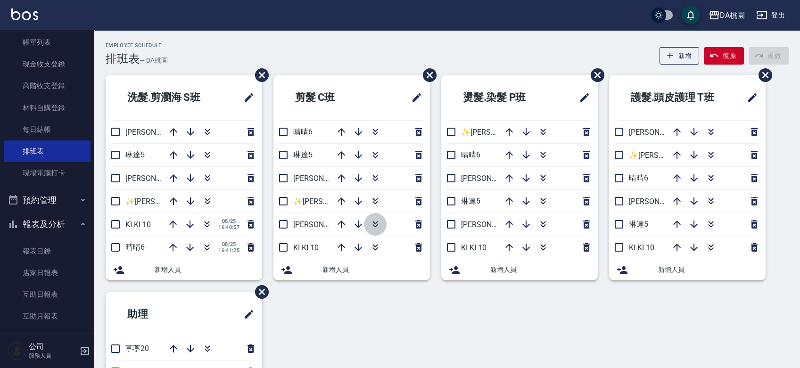
click at [376, 225] on icon "button" at bounding box center [375, 224] width 11 height 11
click at [388, 54] on div "Employee Schedule 排班表 — DA桃園 新增 復原 重做" at bounding box center [447, 53] width 683 height 23
click at [355, 44] on div "Employee Schedule 排班表 — DA桃園 新增 復原 重做" at bounding box center [447, 53] width 683 height 23
click at [453, 41] on div "Employee Schedule 排班表 — DA桃園 新增 復原 重做 洗髮.剪瀏海 S班 桑妮8 琳達5 愛莉絲3 ✨GARY蓋瑞 ✨16 KI KI …" at bounding box center [447, 259] width 706 height 459
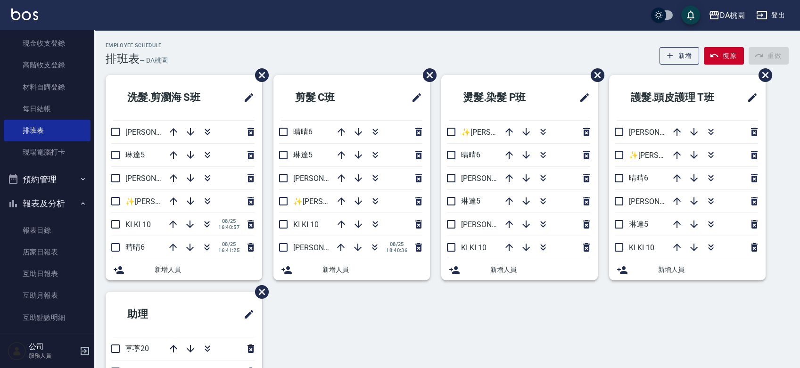
scroll to position [157, 0]
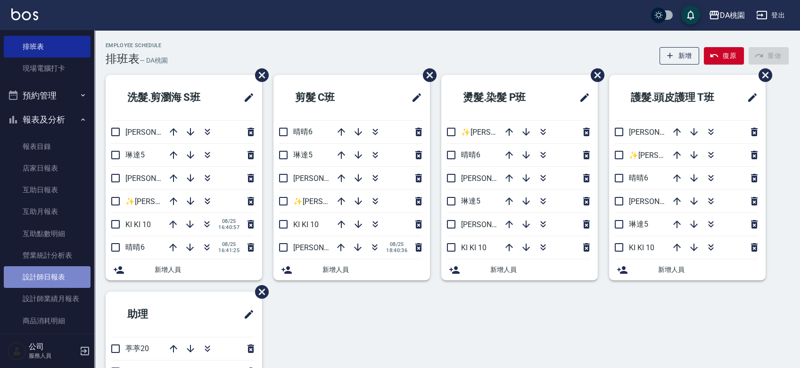
click at [58, 282] on link "設計師日報表" at bounding box center [47, 277] width 87 height 22
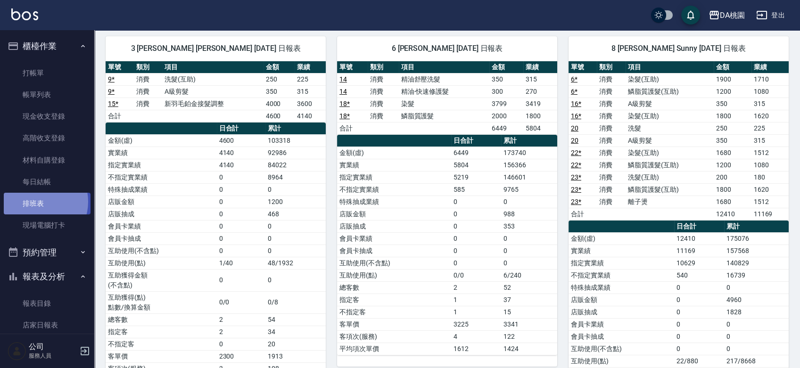
click at [37, 202] on link "排班表" at bounding box center [47, 204] width 87 height 22
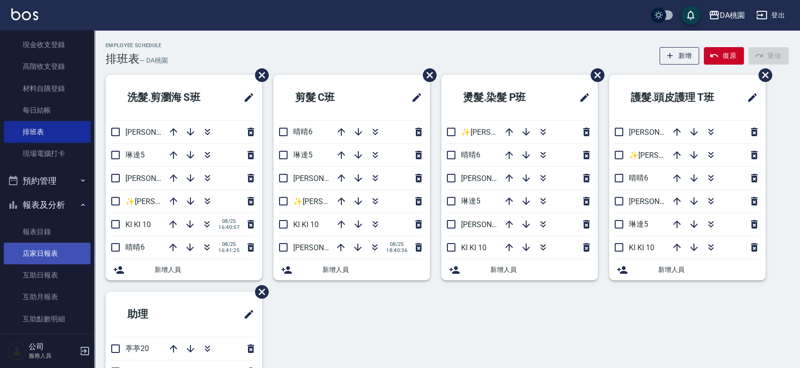
scroll to position [157, 0]
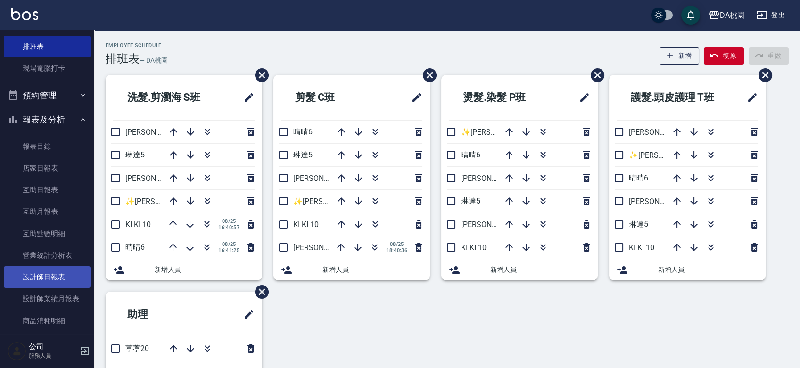
click at [43, 280] on link "設計師日報表" at bounding box center [47, 277] width 87 height 22
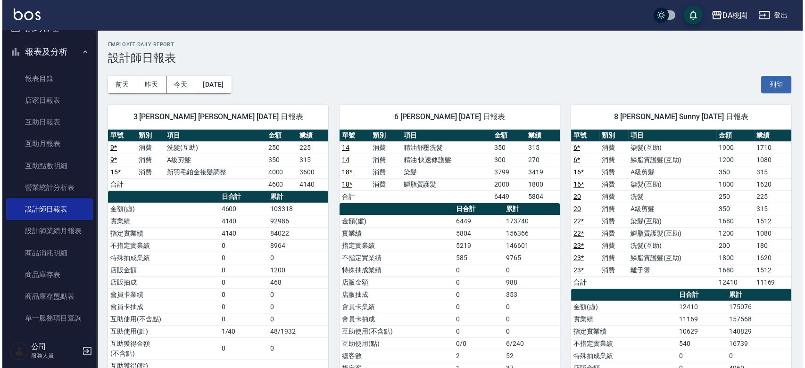
scroll to position [209, 0]
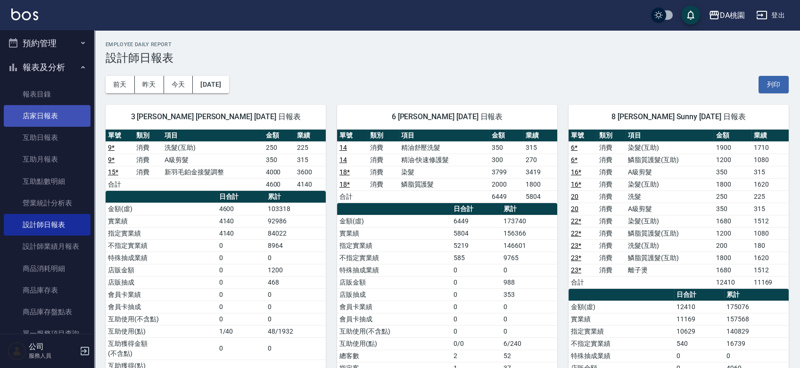
click at [34, 111] on link "店家日報表" at bounding box center [47, 116] width 87 height 22
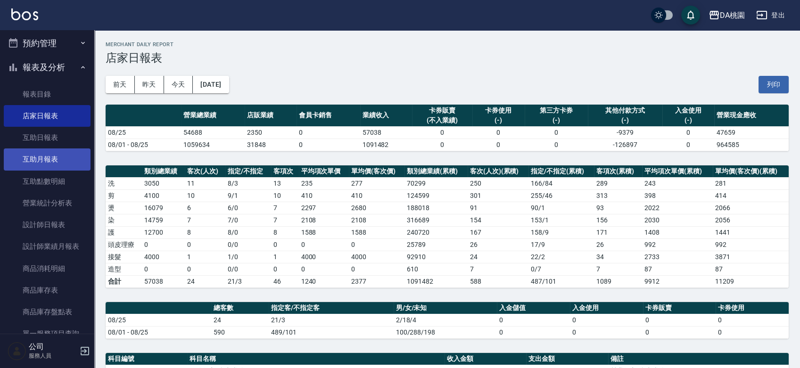
click at [52, 162] on link "互助月報表" at bounding box center [47, 160] width 87 height 22
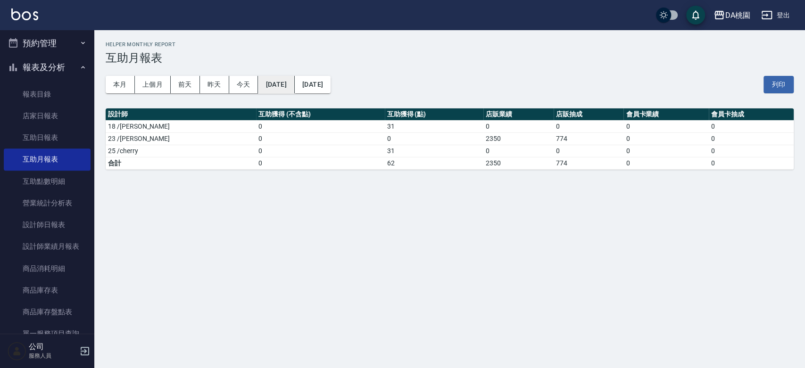
click at [294, 81] on button "[DATE]" at bounding box center [276, 84] width 36 height 17
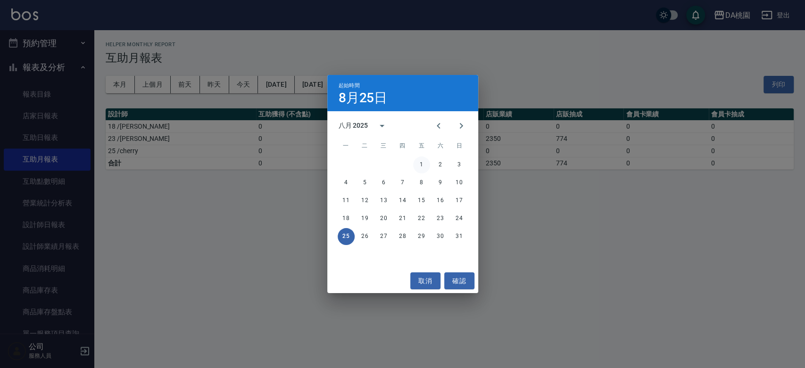
click at [422, 161] on button "1" at bounding box center [421, 165] width 17 height 17
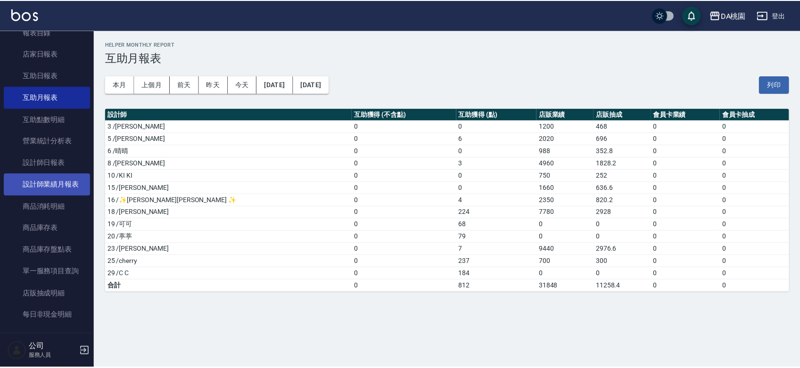
scroll to position [262, 0]
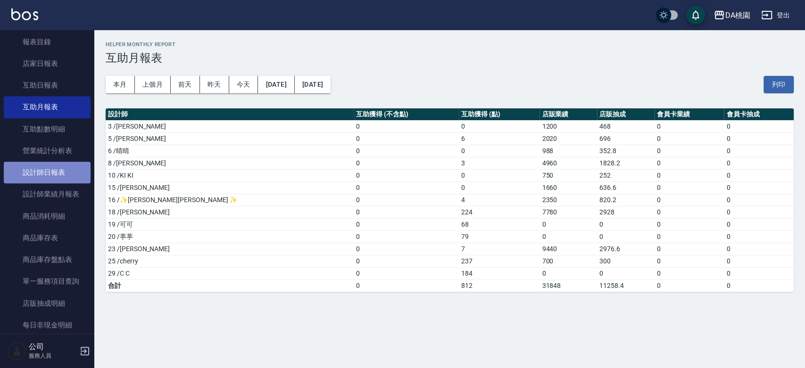
click at [48, 175] on link "設計師日報表" at bounding box center [47, 173] width 87 height 22
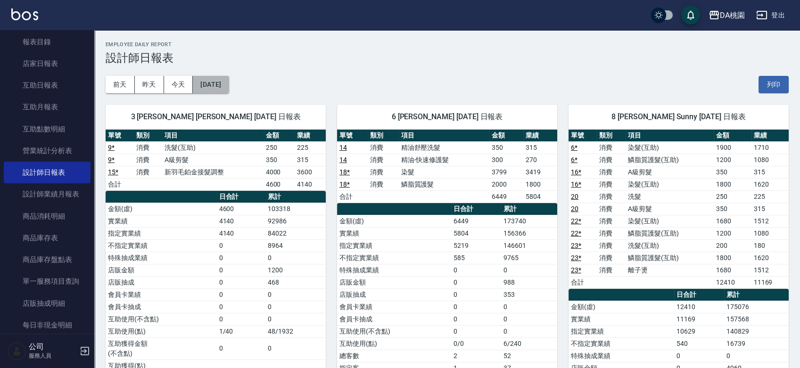
click at [229, 84] on button "[DATE]" at bounding box center [211, 84] width 36 height 17
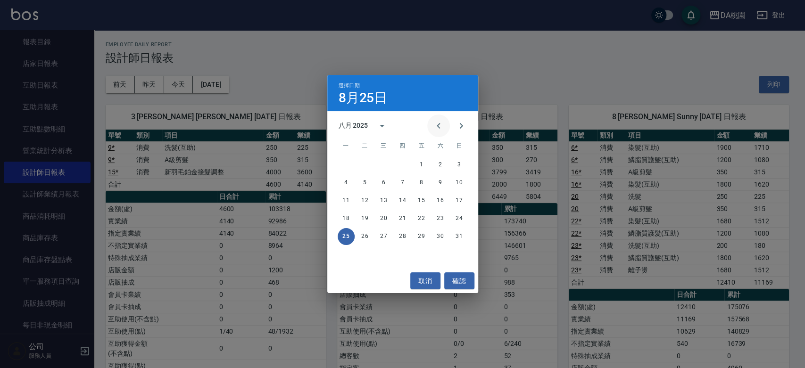
click at [443, 127] on icon "Previous month" at bounding box center [438, 125] width 11 height 11
click at [426, 222] on button "25" at bounding box center [421, 218] width 17 height 17
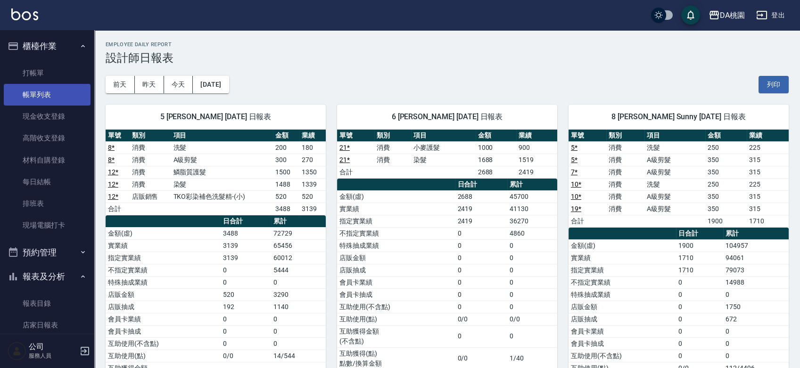
click at [28, 93] on link "帳單列表" at bounding box center [47, 95] width 87 height 22
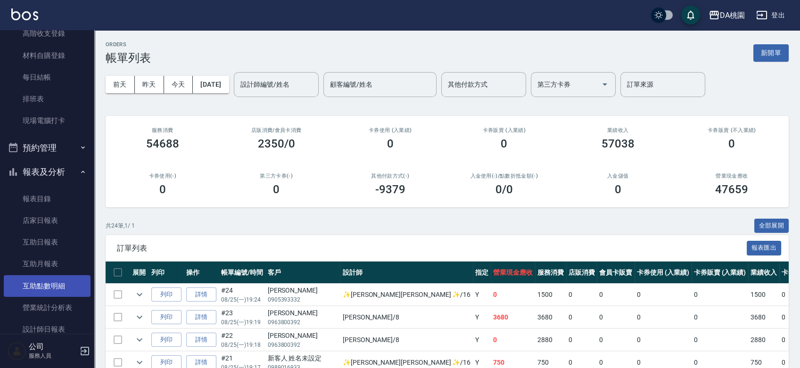
scroll to position [157, 0]
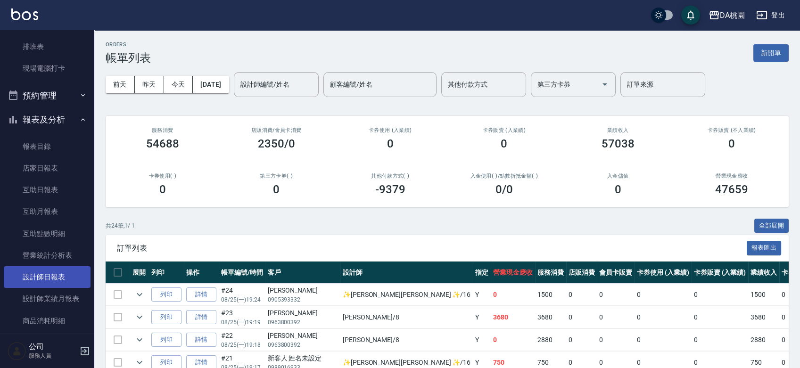
click at [50, 279] on link "設計師日報表" at bounding box center [47, 277] width 87 height 22
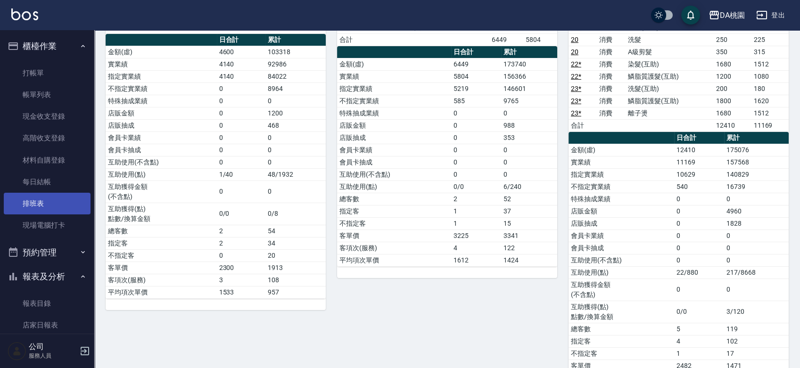
click at [38, 210] on link "排班表" at bounding box center [47, 204] width 87 height 22
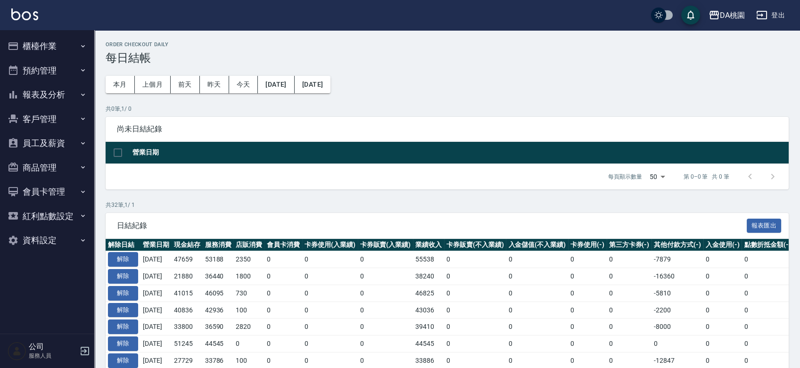
click at [54, 95] on button "報表及分析" at bounding box center [47, 95] width 87 height 25
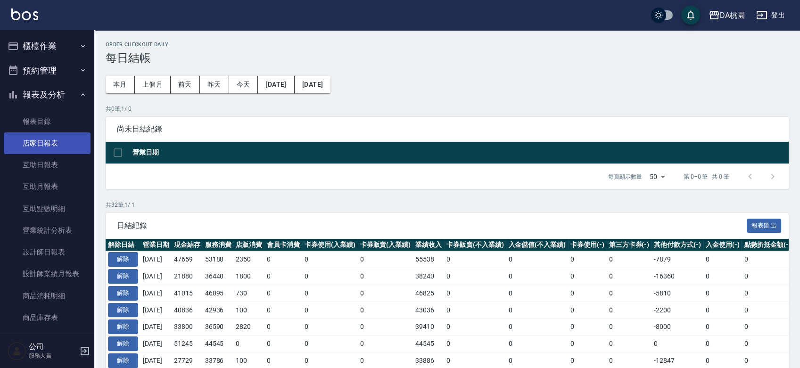
click at [58, 148] on link "店家日報表" at bounding box center [47, 143] width 87 height 22
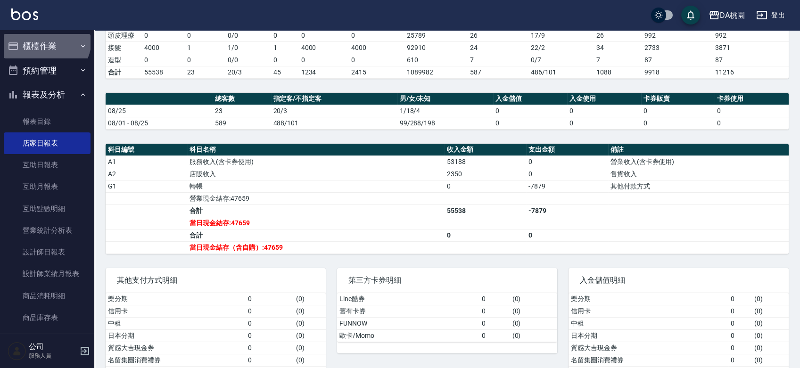
click at [45, 40] on button "櫃檯作業" at bounding box center [47, 46] width 87 height 25
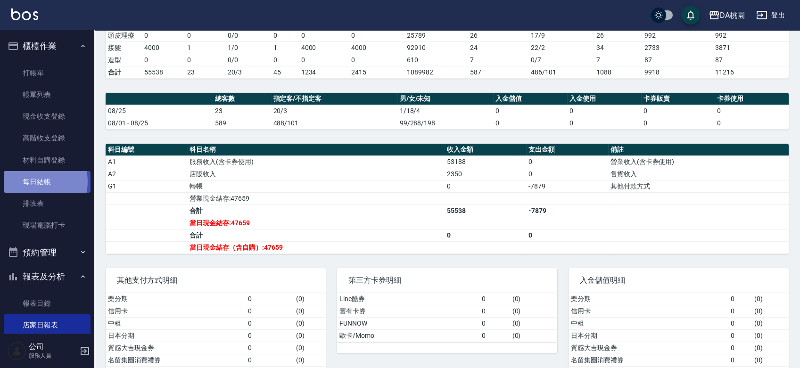
click at [35, 183] on link "每日結帳" at bounding box center [47, 182] width 87 height 22
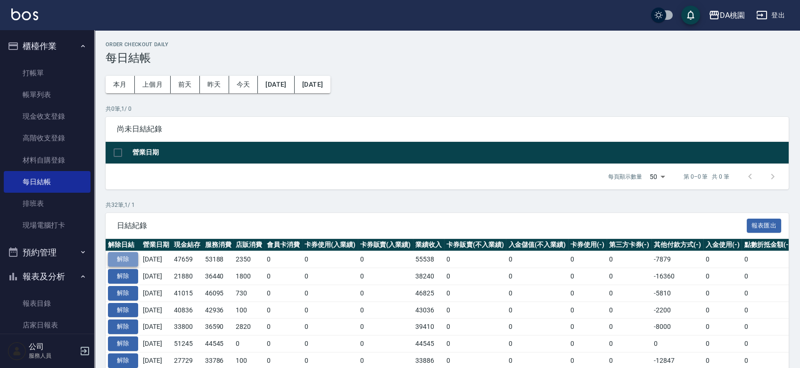
click at [118, 254] on button "解除" at bounding box center [123, 259] width 30 height 15
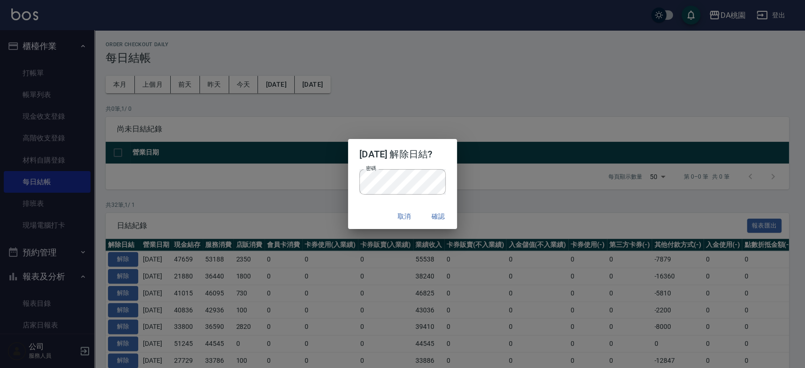
click at [370, 211] on div "取消 確認" at bounding box center [402, 216] width 109 height 25
click at [457, 216] on div "取消 確認" at bounding box center [402, 216] width 109 height 25
click at [448, 216] on button "確認" at bounding box center [438, 216] width 30 height 17
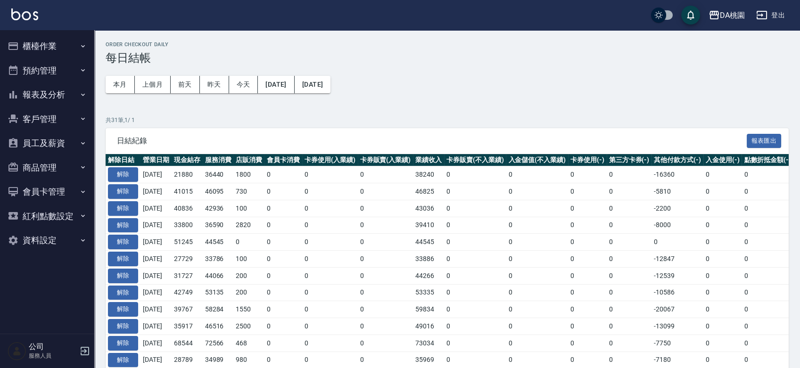
click at [60, 48] on button "櫃檯作業" at bounding box center [47, 46] width 87 height 25
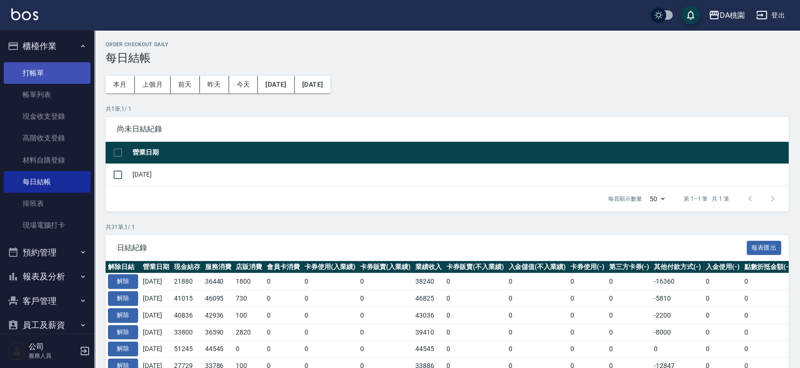
click at [47, 74] on link "打帳單" at bounding box center [47, 73] width 87 height 22
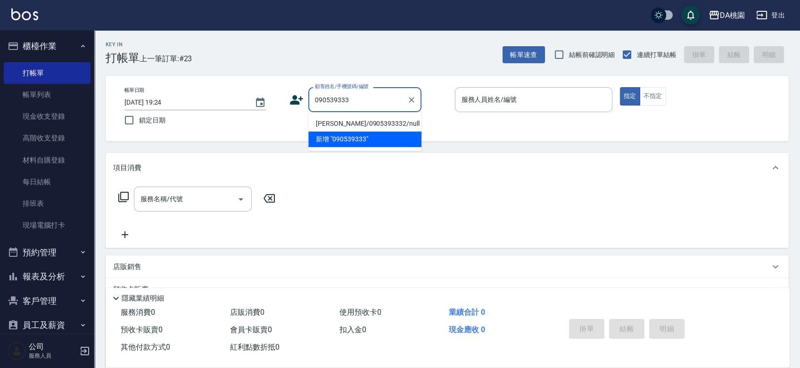
click at [378, 119] on li "[PERSON_NAME]/0905393332/null" at bounding box center [364, 124] width 113 height 16
type input "[PERSON_NAME]/0905393332/null"
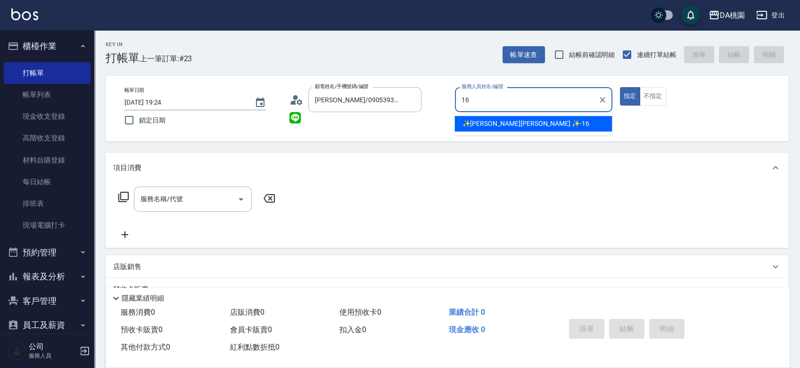
type input "✨[PERSON_NAME][PERSON_NAME] ✨-16"
type button "true"
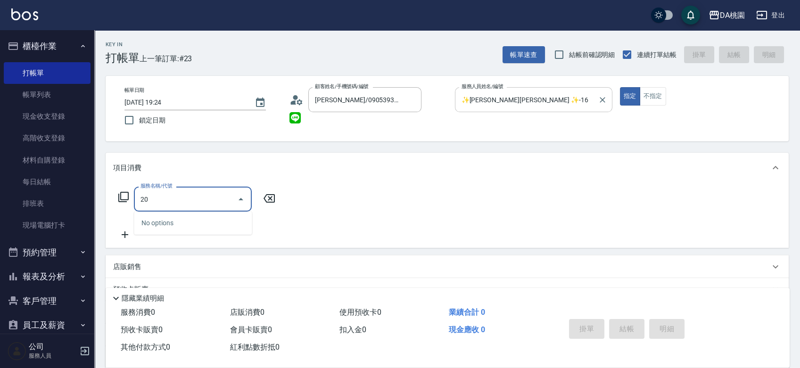
type input "201"
type input "150"
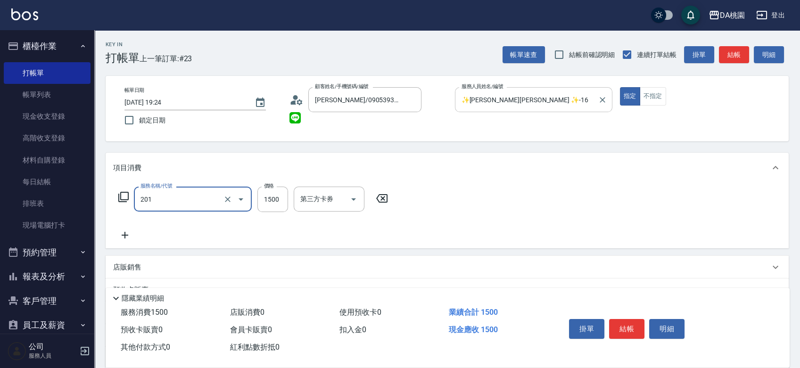
type input "離子燙-互助(201)"
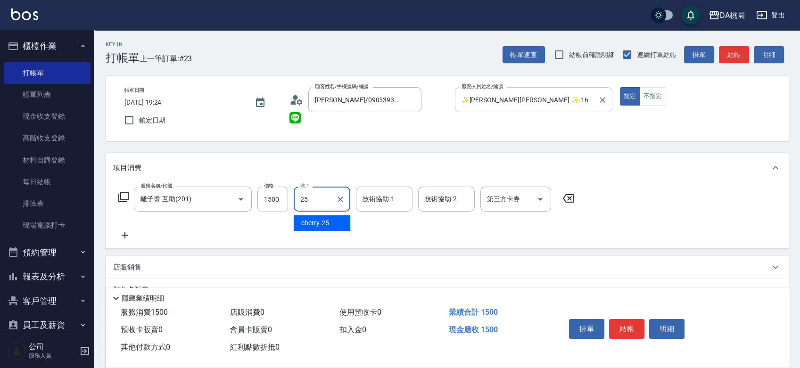
type input "cherry-25"
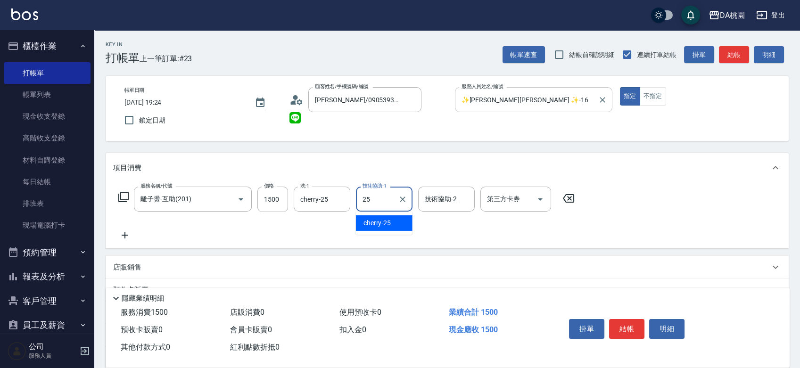
type input "cherry-25"
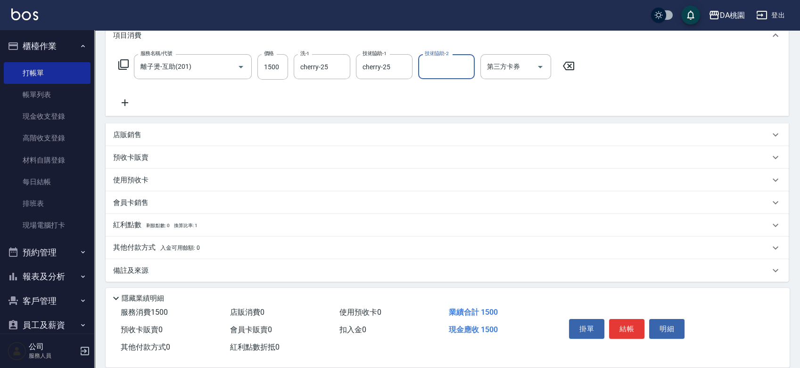
scroll to position [135, 0]
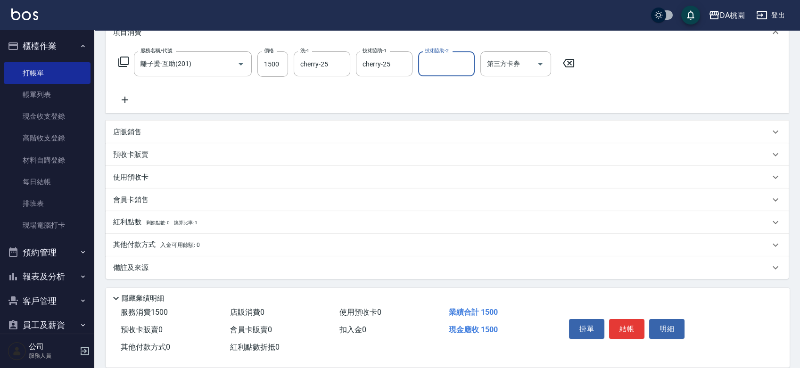
click at [223, 246] on div "其他付款方式 入金可用餘額: 0" at bounding box center [441, 245] width 657 height 10
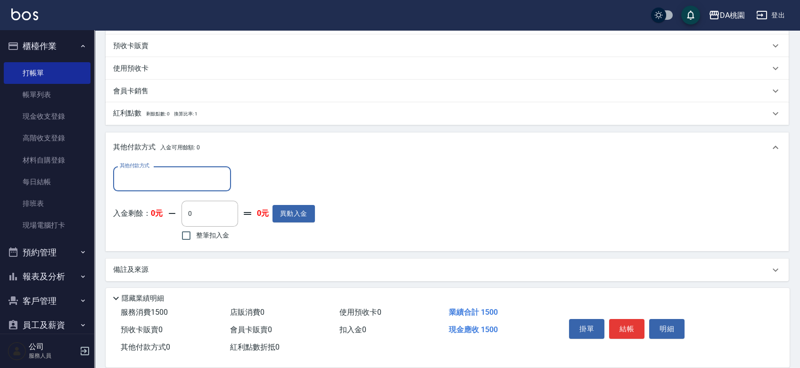
scroll to position [246, 0]
click at [179, 175] on input "其他付款方式" at bounding box center [171, 177] width 109 height 17
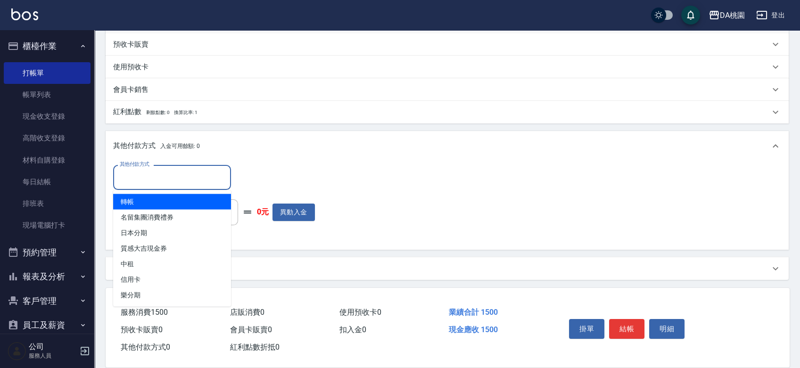
click at [156, 201] on span "轉帳" at bounding box center [172, 202] width 118 height 16
type input "轉帳"
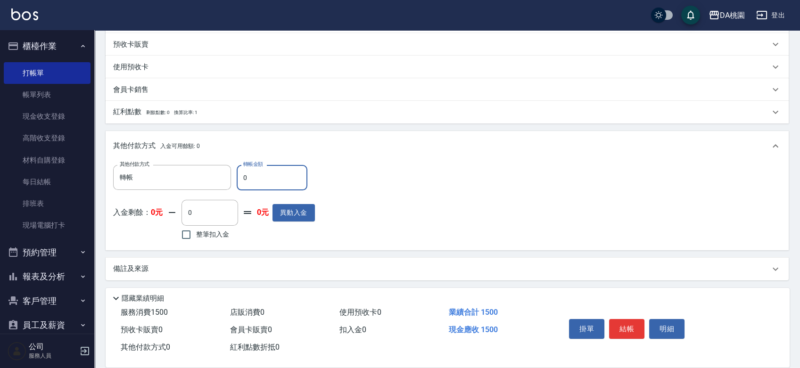
type input "10"
type input "140"
type input "150"
type input "130"
type input "1500"
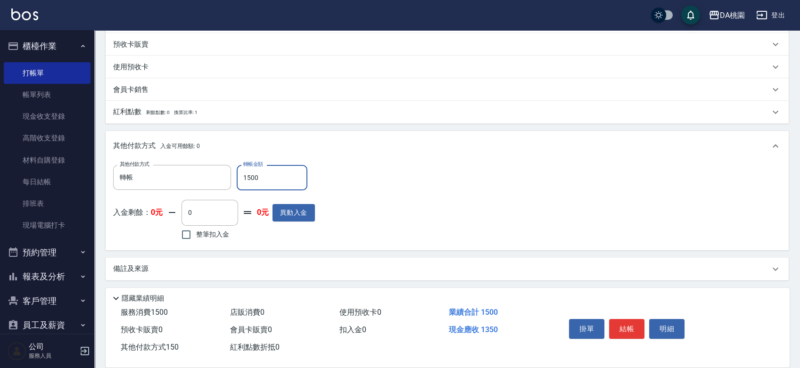
type input "0"
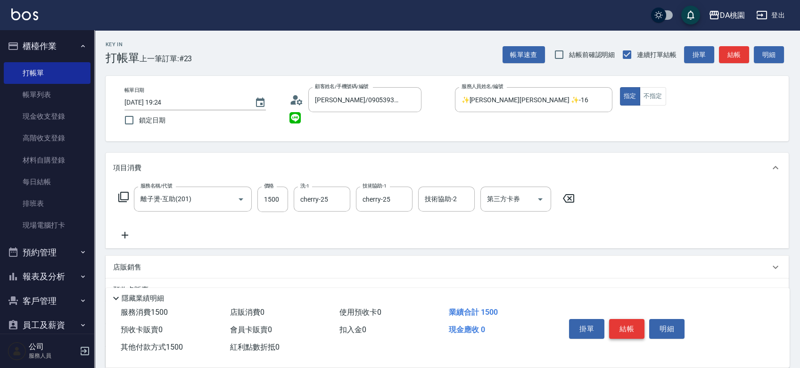
type input "1500"
click at [626, 327] on button "結帳" at bounding box center [626, 329] width 35 height 20
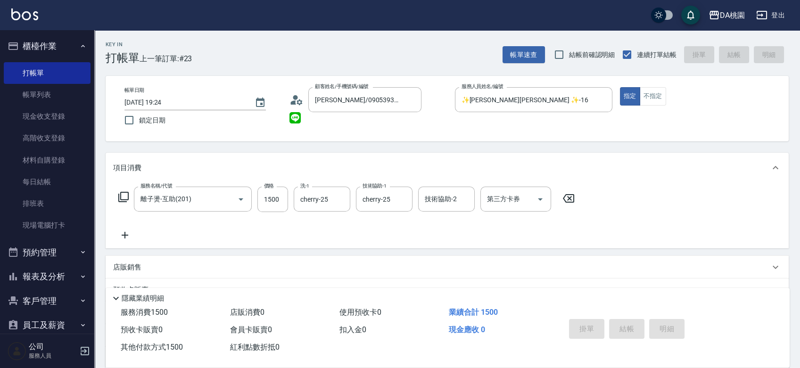
type input "2025/08/25 19:25"
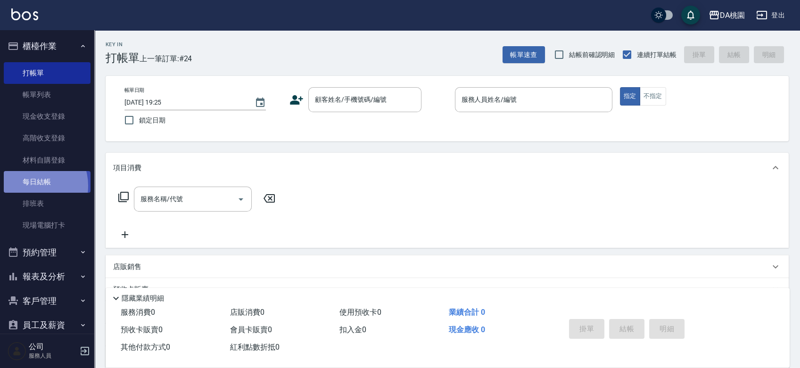
click at [30, 186] on link "每日結帳" at bounding box center [47, 182] width 87 height 22
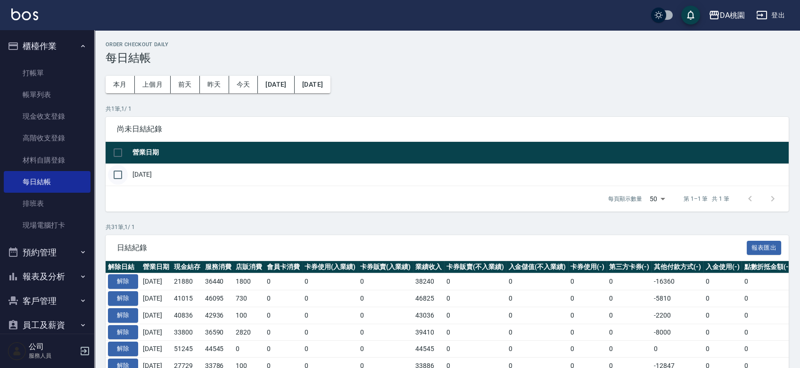
click at [117, 181] on input "checkbox" at bounding box center [118, 175] width 20 height 20
checkbox input "true"
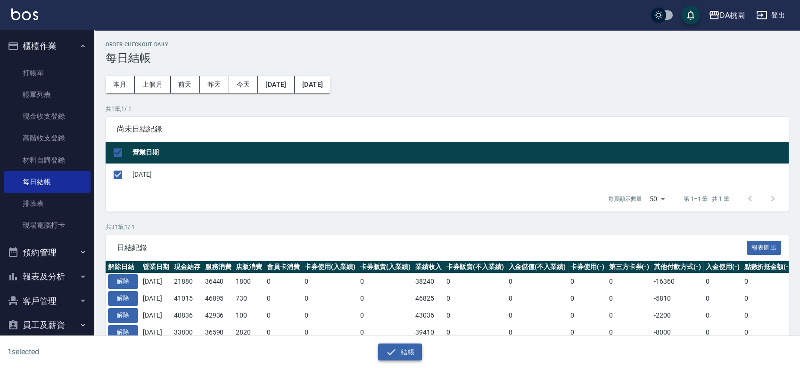
click at [406, 355] on button "結帳" at bounding box center [400, 352] width 44 height 17
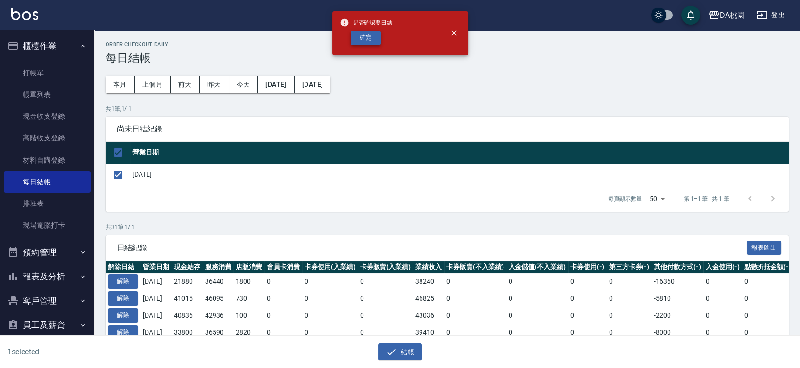
click at [364, 37] on button "確定" at bounding box center [366, 38] width 30 height 15
checkbox input "false"
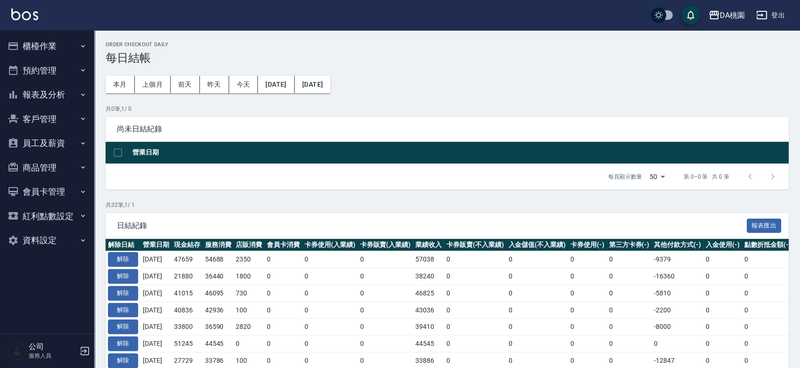
click at [50, 91] on button "報表及分析" at bounding box center [47, 95] width 87 height 25
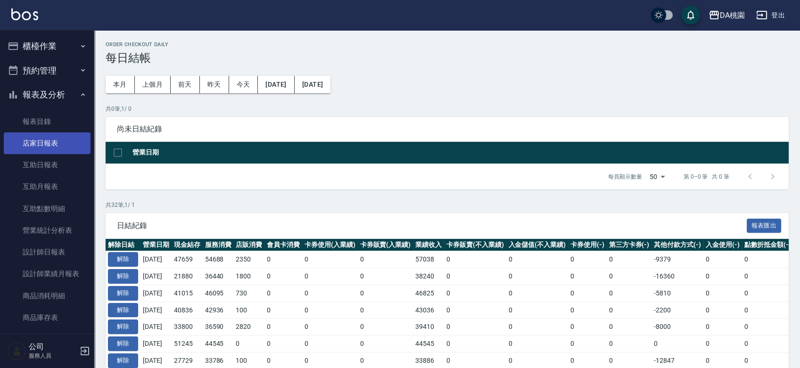
click at [56, 140] on link "店家日報表" at bounding box center [47, 143] width 87 height 22
